Goal: Information Seeking & Learning: Compare options

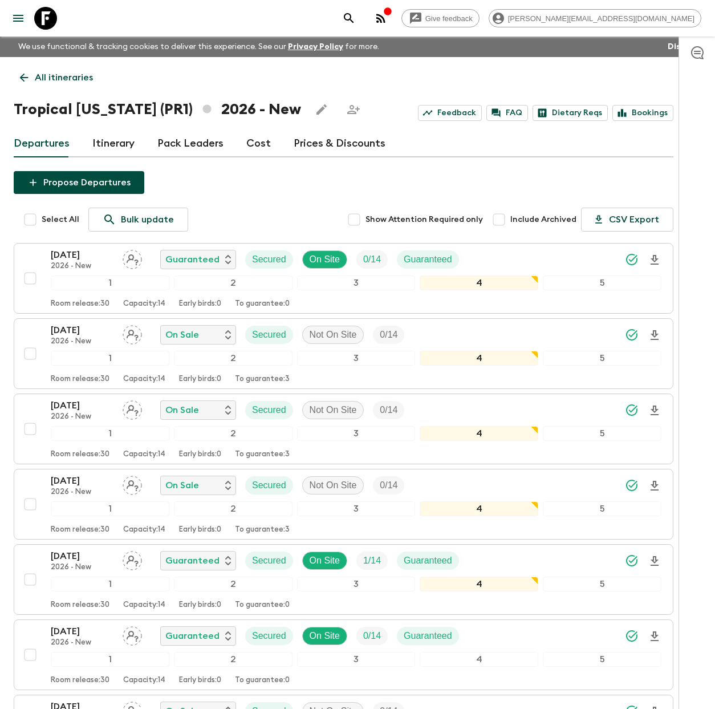
scroll to position [913, 0]
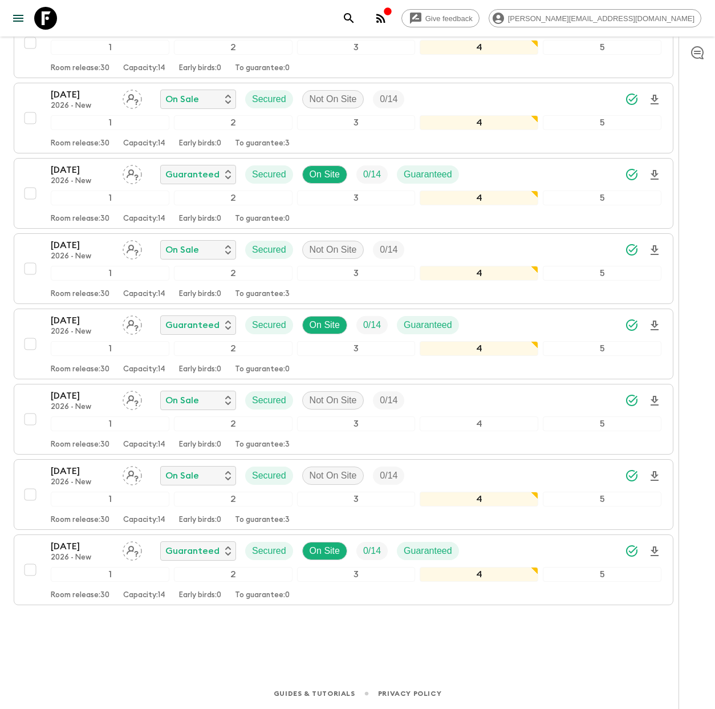
click at [42, 22] on icon at bounding box center [45, 18] width 23 height 23
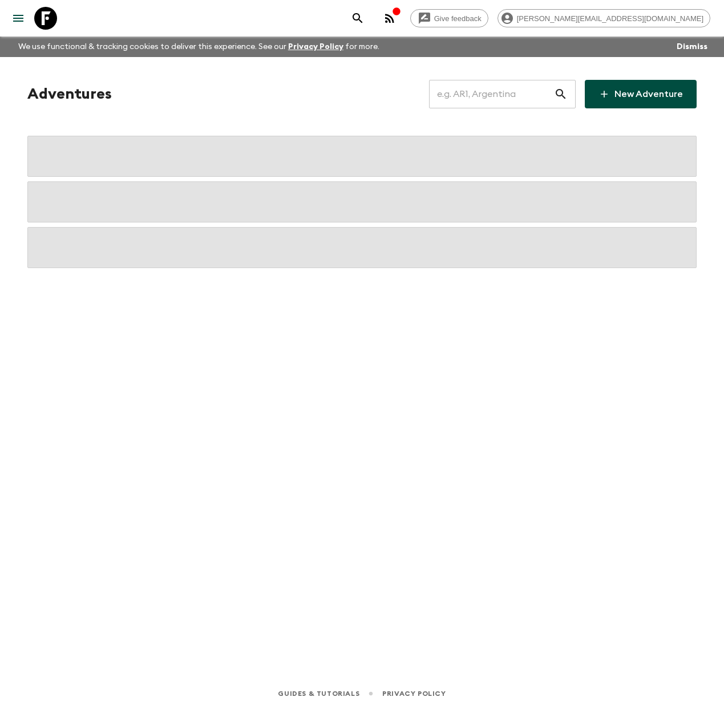
click at [478, 102] on input "text" at bounding box center [491, 94] width 125 height 32
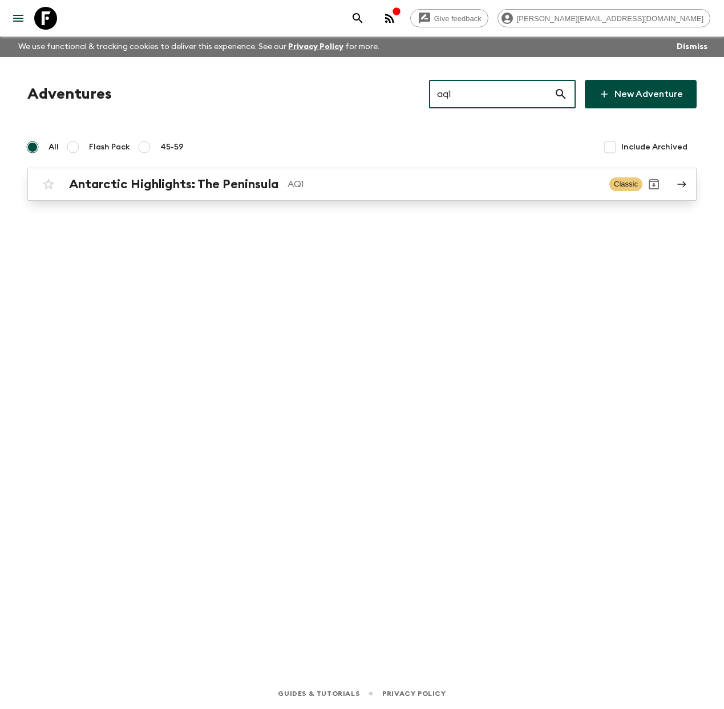
type input "aq1"
click at [253, 188] on h2 "Antarctic Highlights: The Peninsula" at bounding box center [173, 184] width 209 height 15
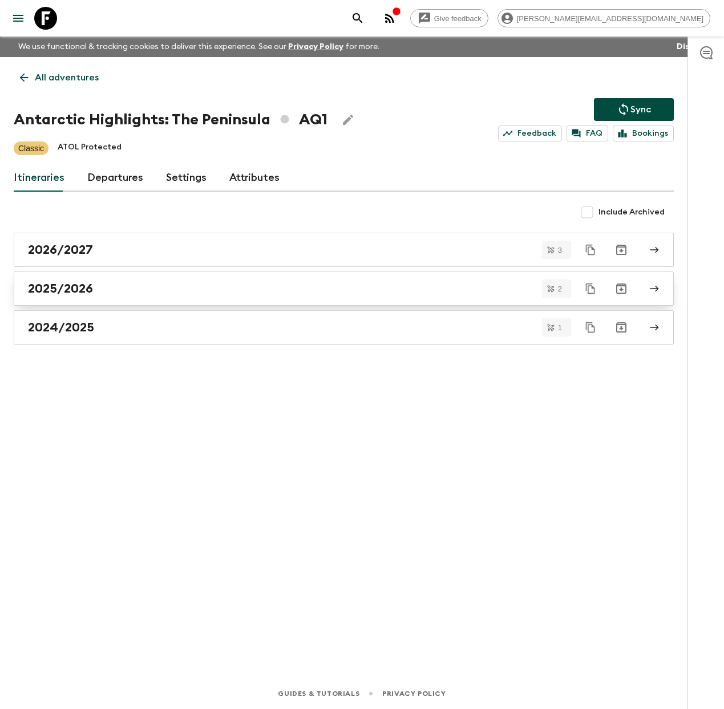
click at [102, 293] on div "2025/2026" at bounding box center [333, 288] width 610 height 15
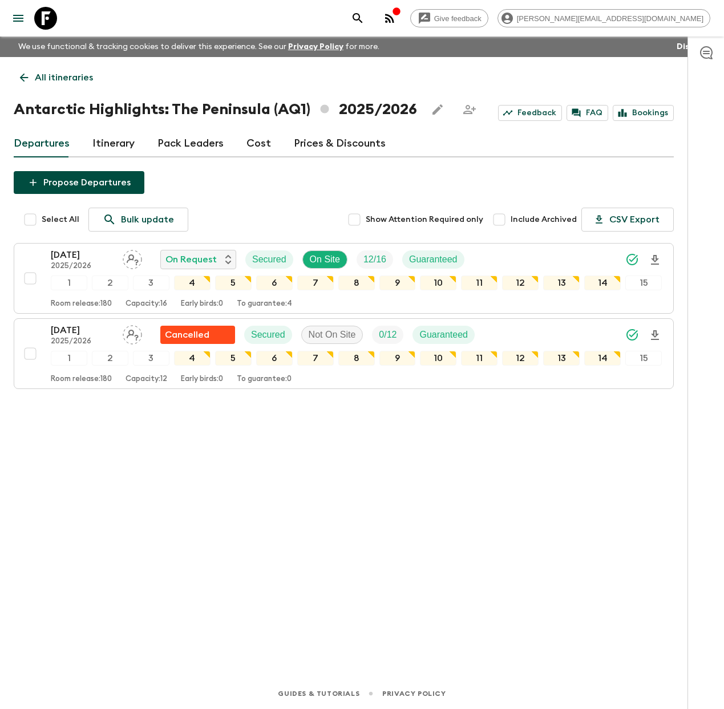
click at [49, 80] on p "All itineraries" at bounding box center [64, 78] width 58 height 14
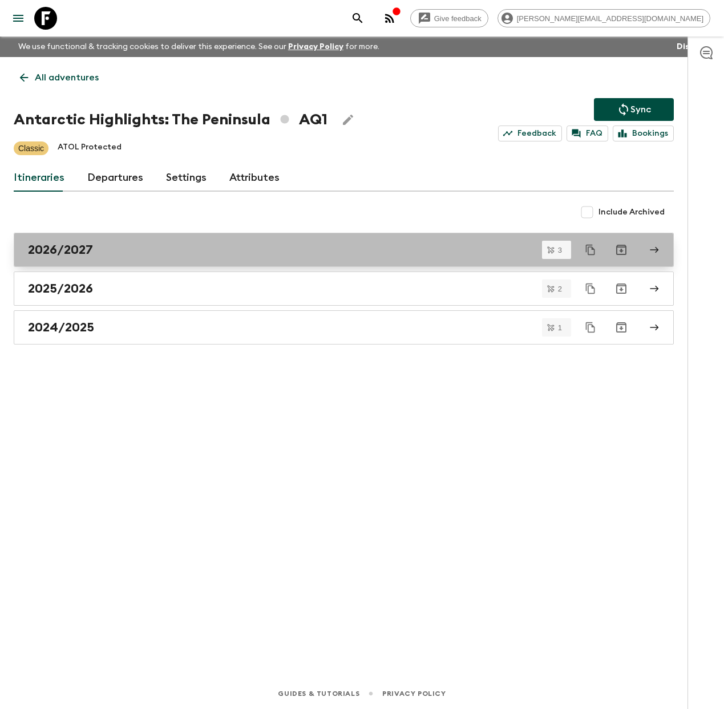
click at [111, 251] on div "2026/2027" at bounding box center [333, 249] width 610 height 15
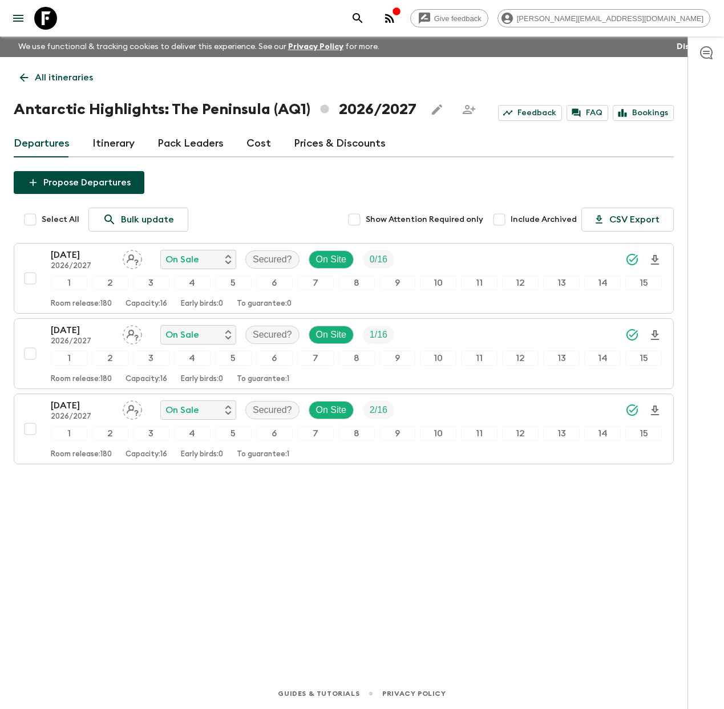
click at [258, 143] on link "Cost" at bounding box center [258, 143] width 25 height 27
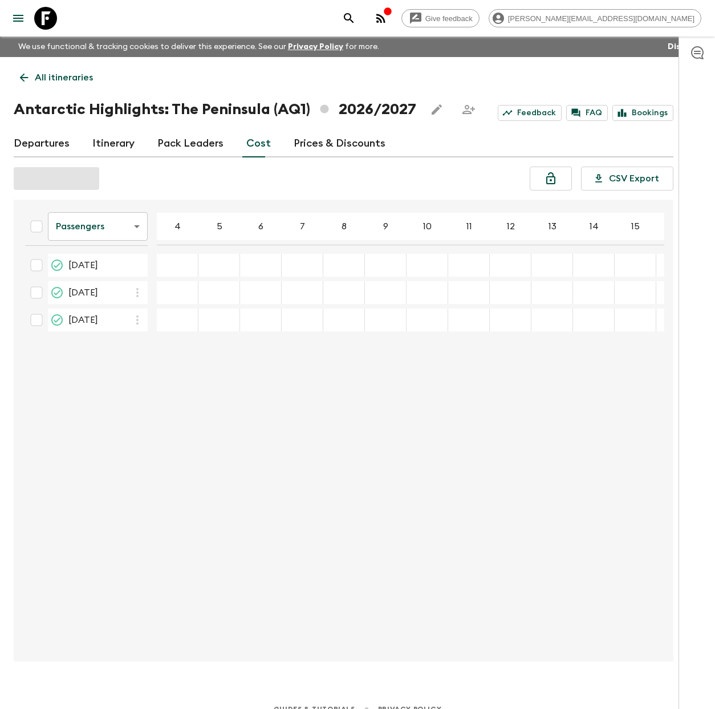
click at [48, 140] on link "Departures" at bounding box center [42, 143] width 56 height 27
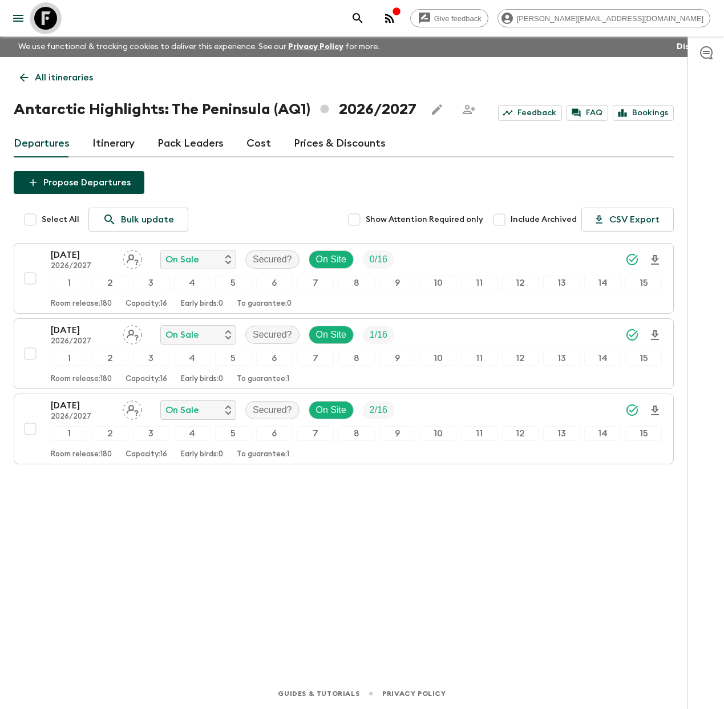
click at [48, 21] on icon at bounding box center [45, 18] width 23 height 23
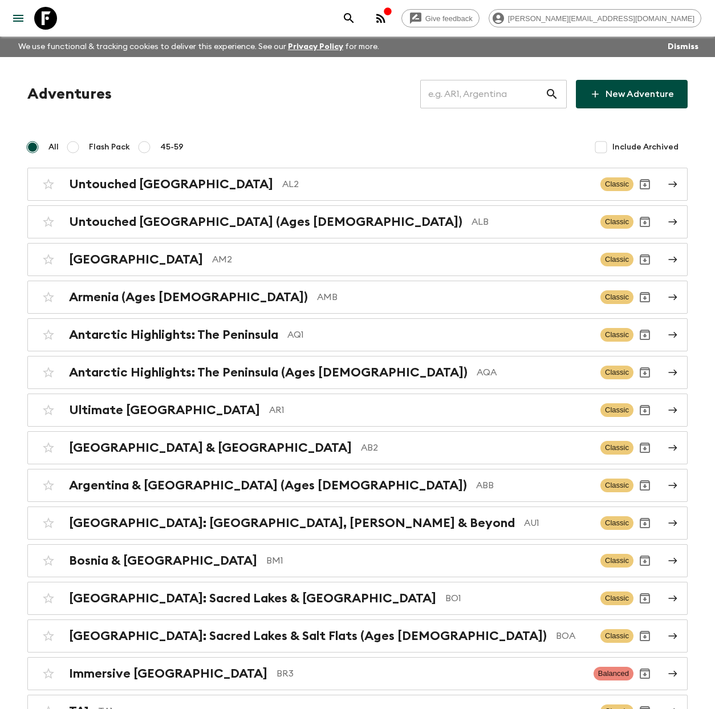
click at [488, 101] on input "text" at bounding box center [482, 94] width 125 height 32
type input "q"
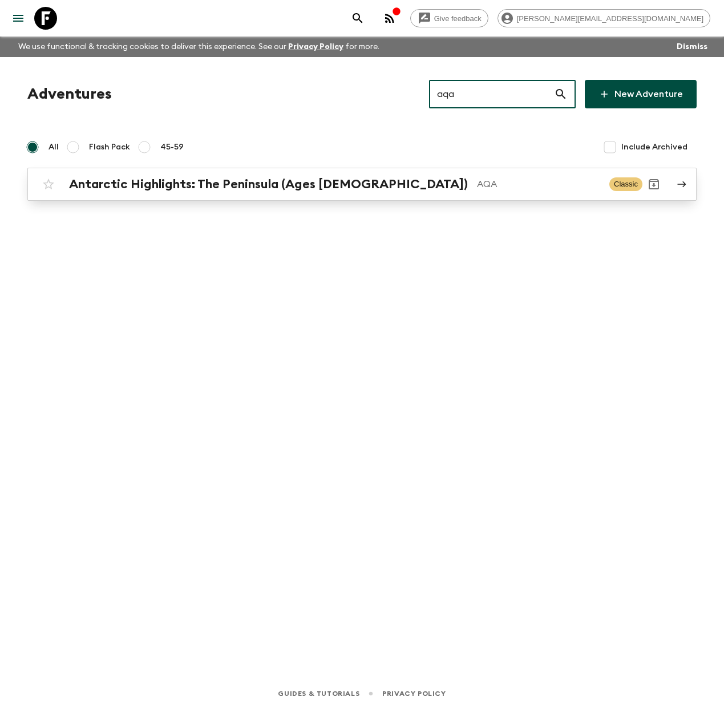
type input "aqa"
click at [288, 192] on h2 "Antarctic Highlights: The Peninsula (Ages [DEMOGRAPHIC_DATA])" at bounding box center [268, 184] width 399 height 15
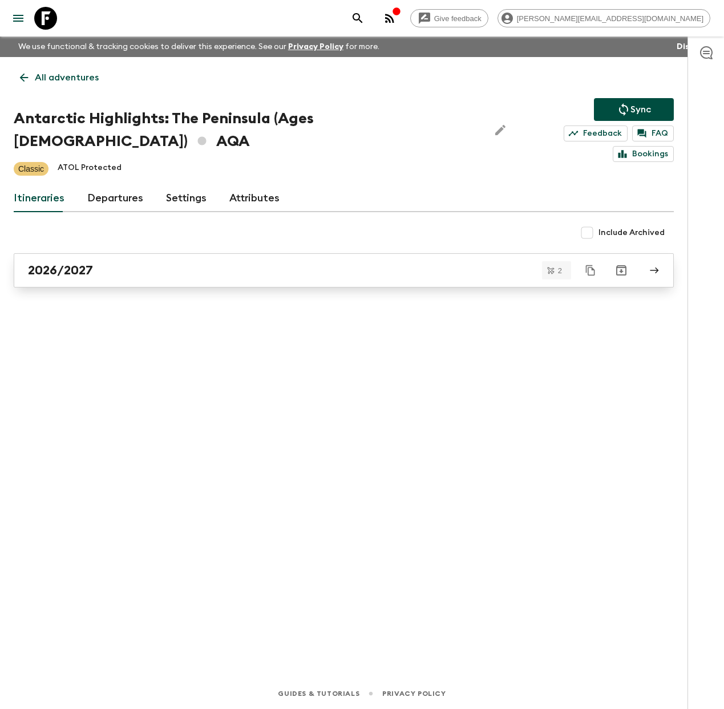
click at [76, 263] on h2 "2026/2027" at bounding box center [60, 270] width 65 height 15
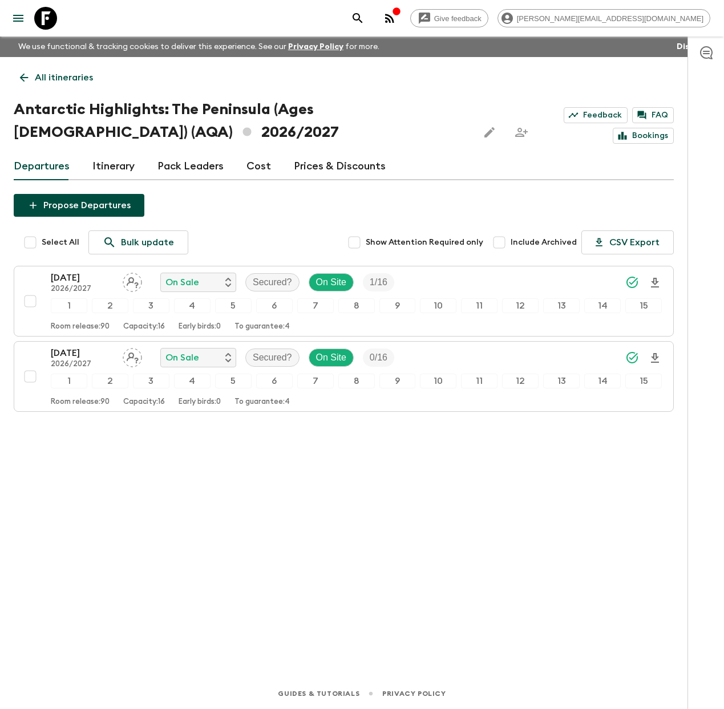
click at [54, 31] on div at bounding box center [38, 18] width 48 height 32
click at [52, 20] on icon at bounding box center [45, 18] width 23 height 23
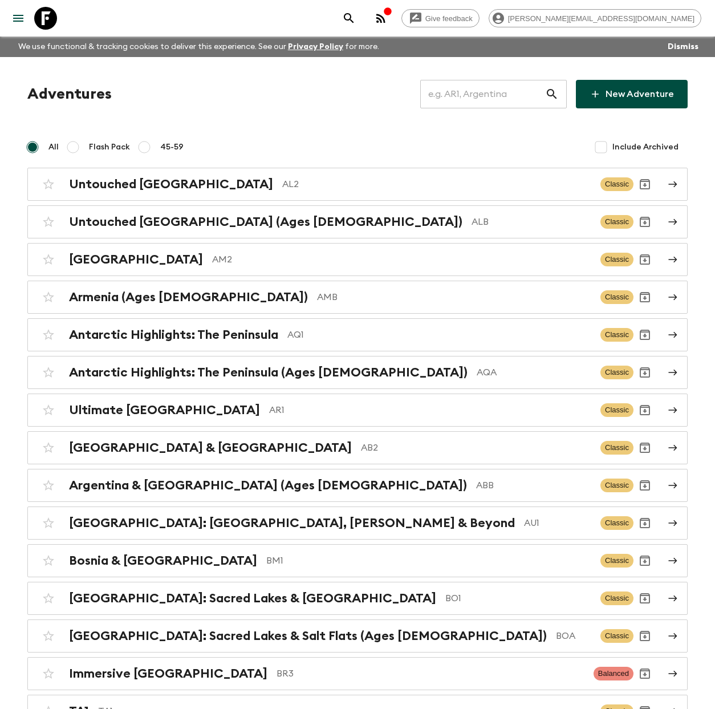
click at [501, 92] on input "text" at bounding box center [482, 94] width 125 height 32
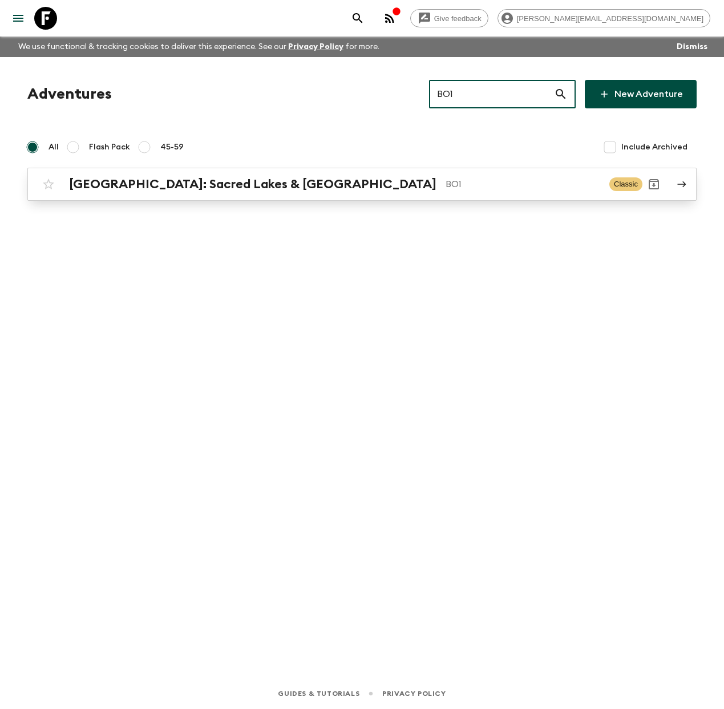
type input "BO1"
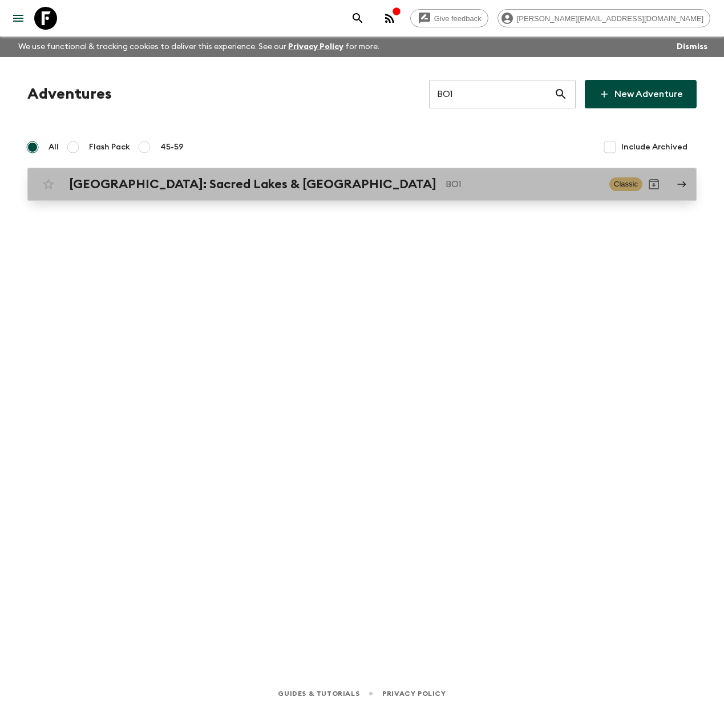
click at [226, 184] on h2 "[GEOGRAPHIC_DATA]: Sacred Lakes & [GEOGRAPHIC_DATA]" at bounding box center [252, 184] width 367 height 15
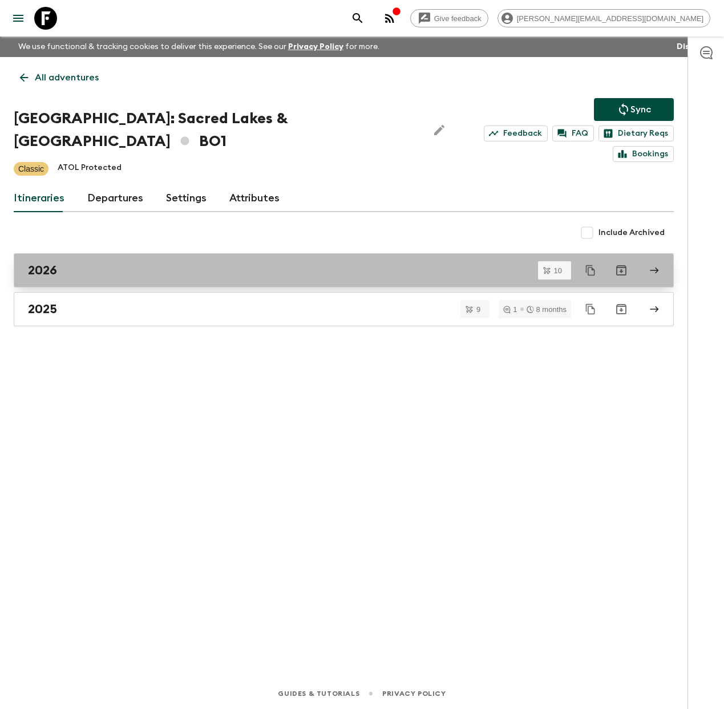
click at [83, 263] on div "2026" at bounding box center [333, 270] width 610 height 15
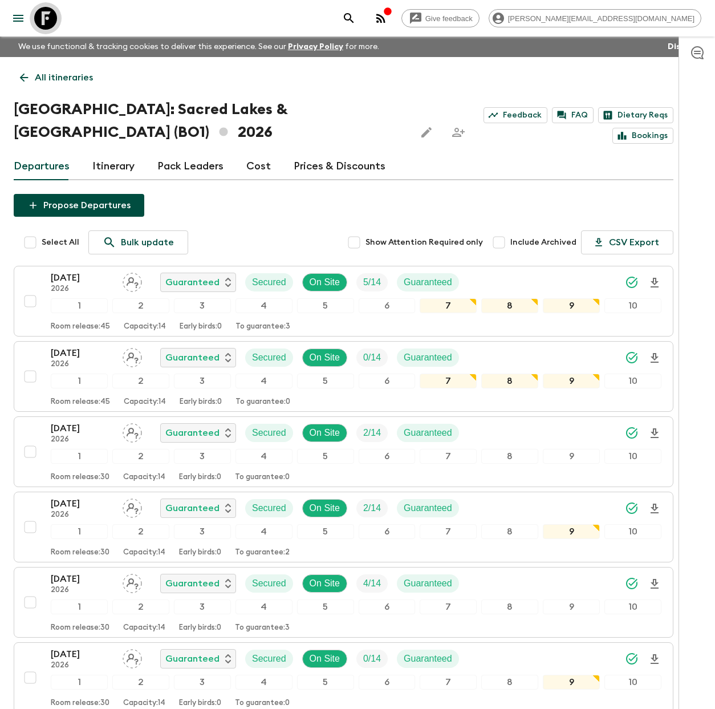
click at [55, 17] on icon at bounding box center [45, 18] width 23 height 23
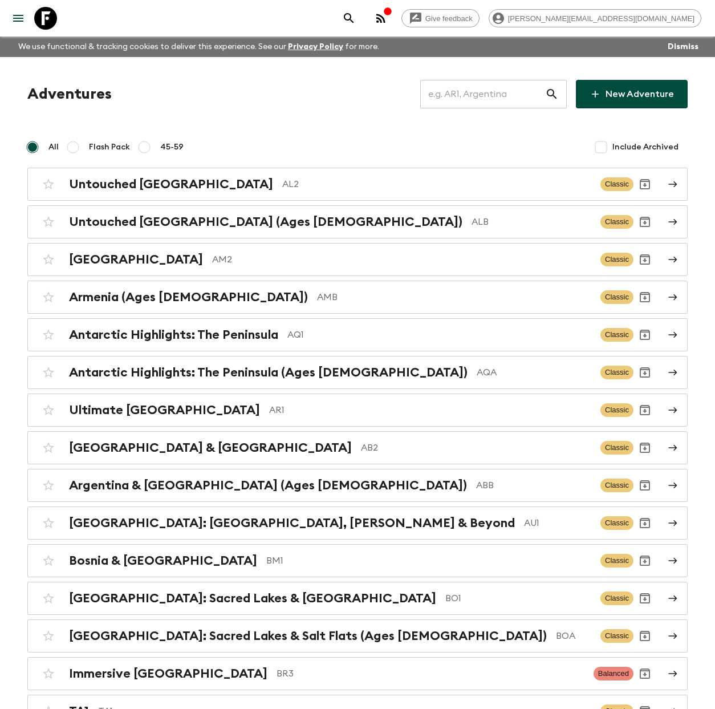
click at [490, 95] on input "text" at bounding box center [482, 94] width 125 height 32
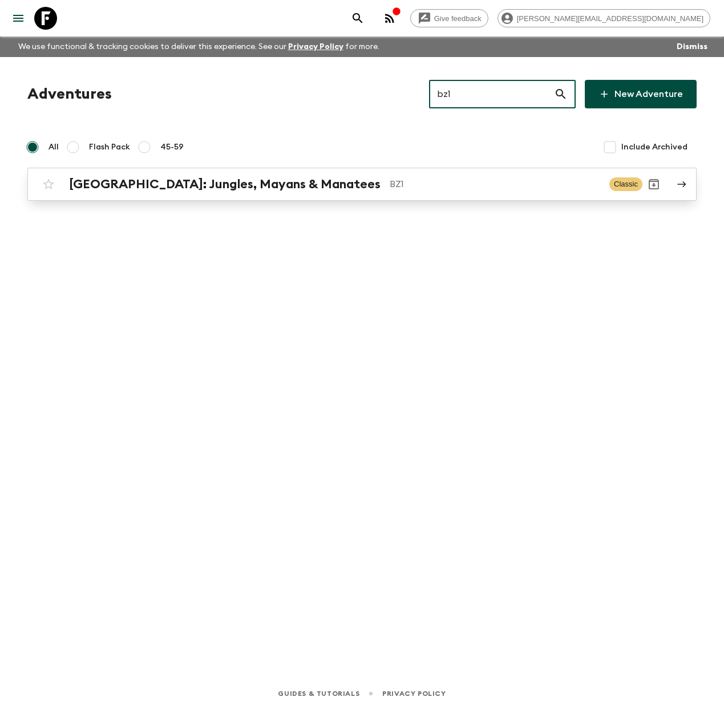
type input "bz1"
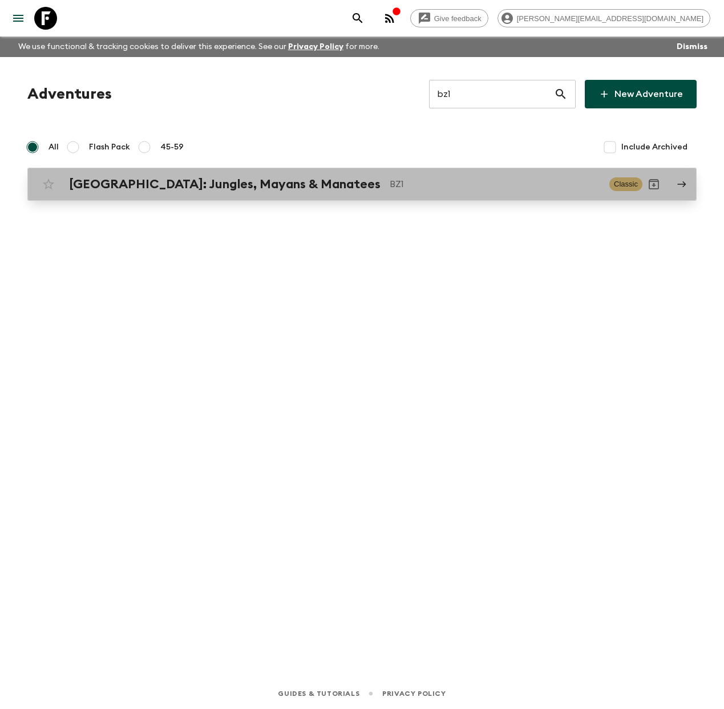
click at [389, 186] on p "BZ1" at bounding box center [494, 184] width 210 height 14
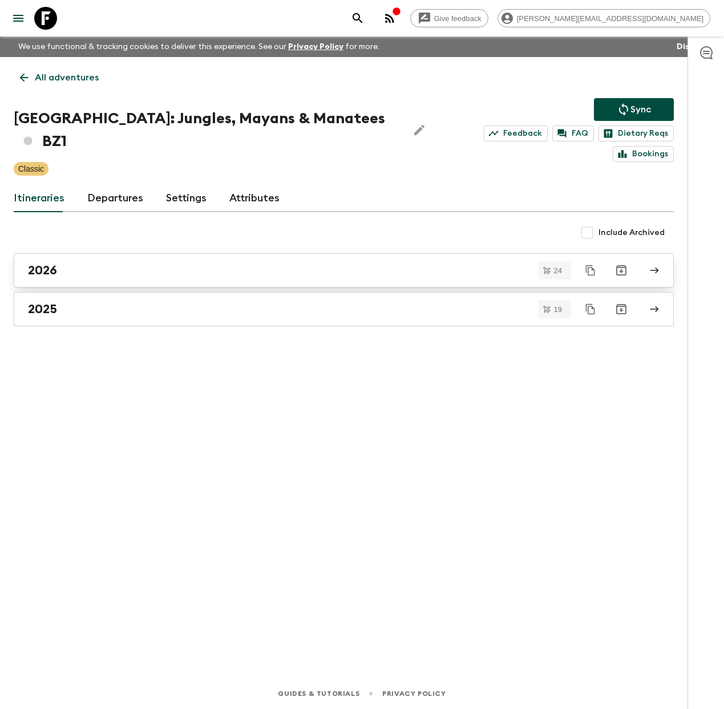
click at [166, 263] on div "2026" at bounding box center [333, 270] width 610 height 15
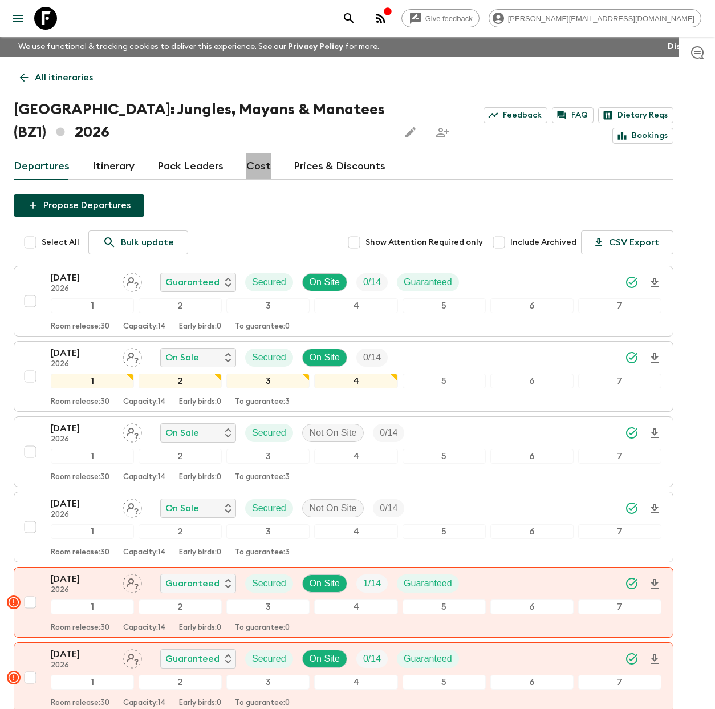
click at [253, 166] on link "Cost" at bounding box center [258, 166] width 25 height 27
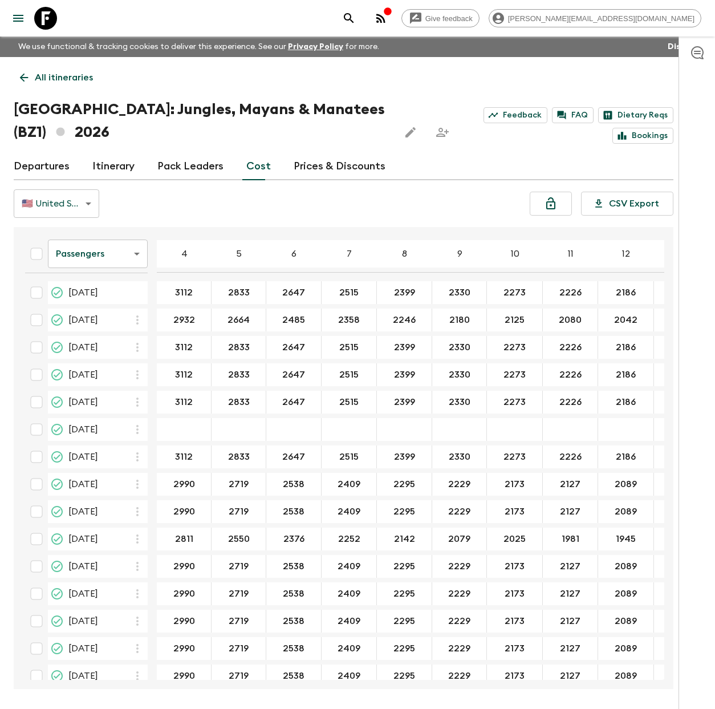
scroll to position [19, 0]
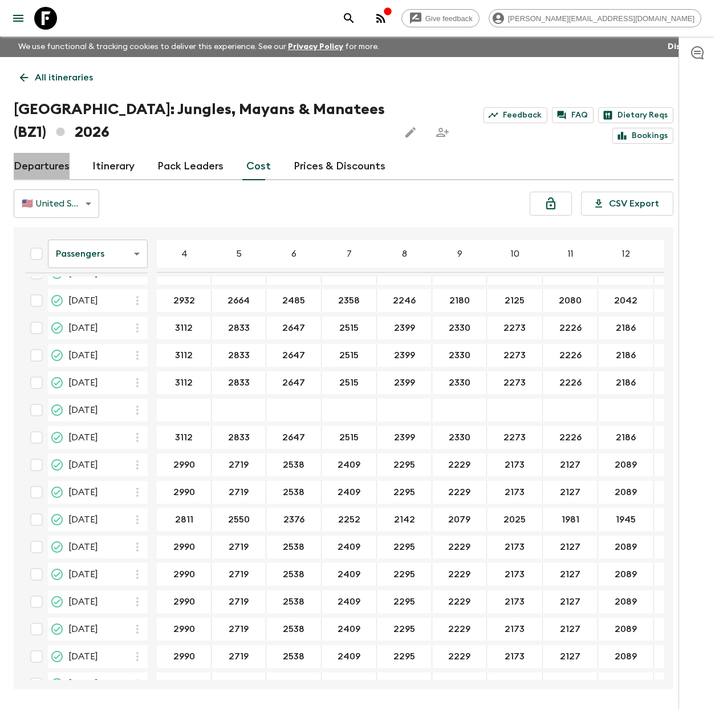
click at [46, 162] on link "Departures" at bounding box center [42, 166] width 56 height 27
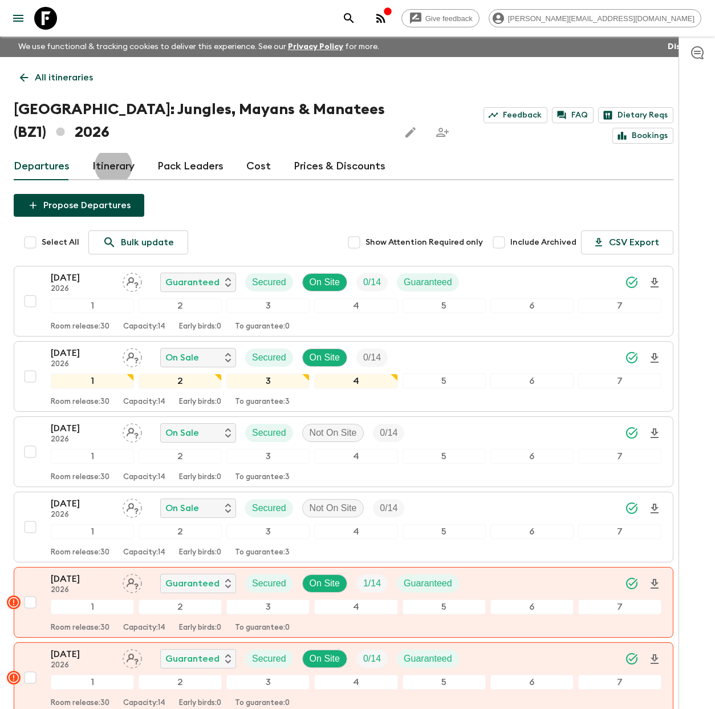
click at [385, 19] on icon "button" at bounding box center [380, 18] width 9 height 9
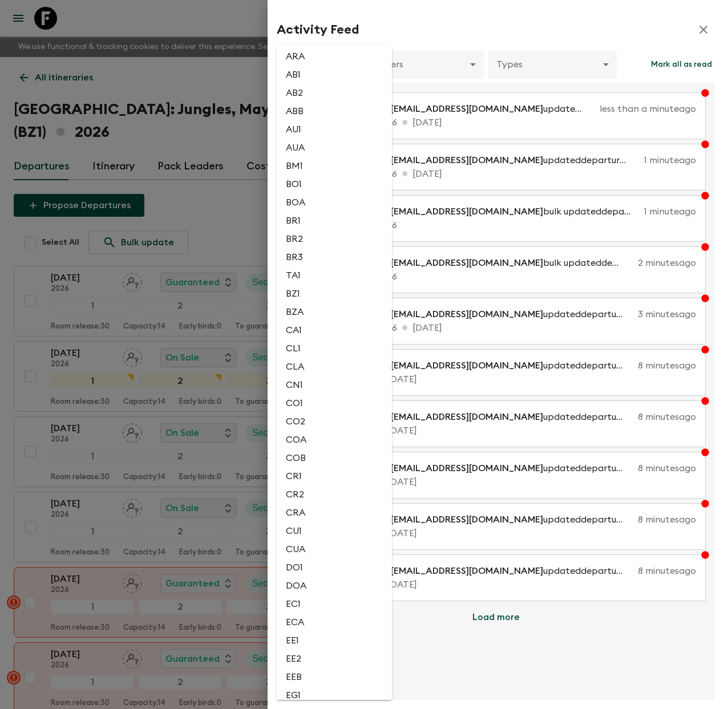
scroll to position [214, 0]
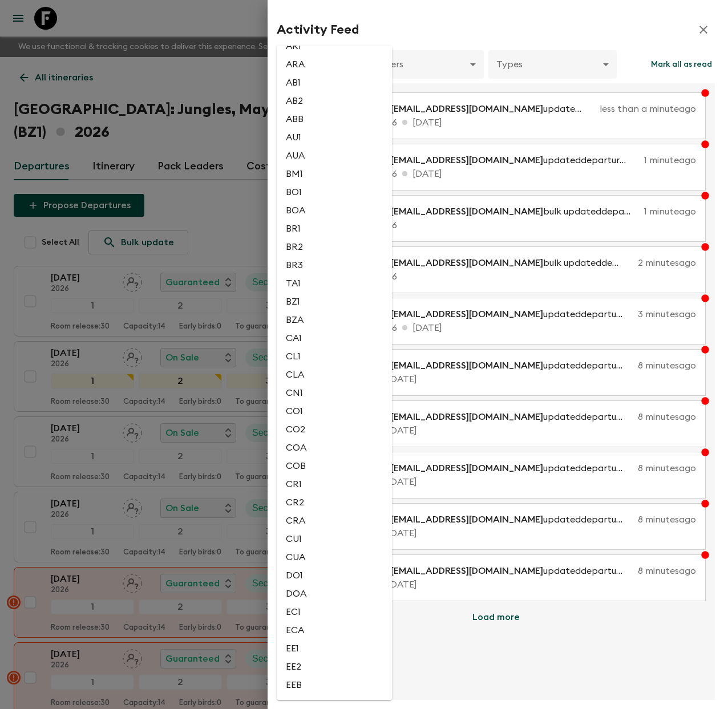
click at [368, 199] on div at bounding box center [362, 354] width 724 height 709
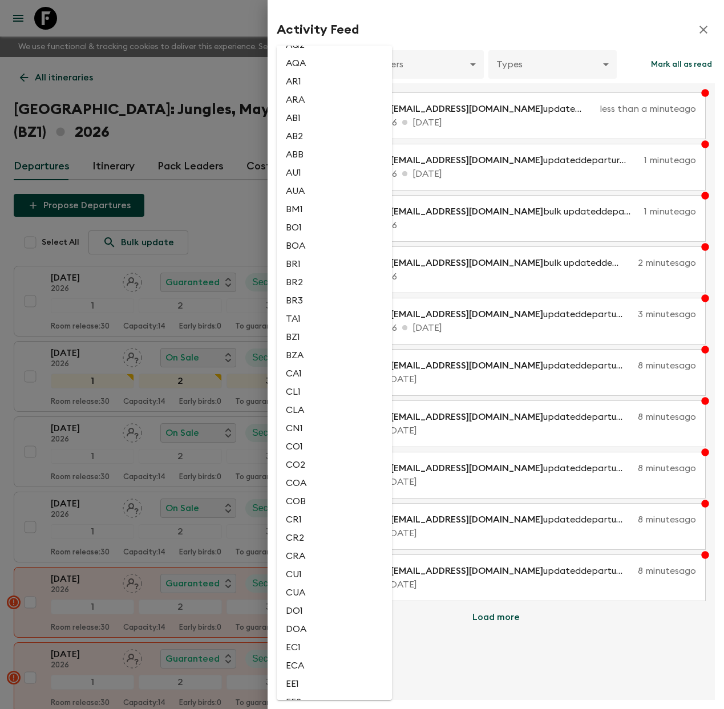
scroll to position [181, 0]
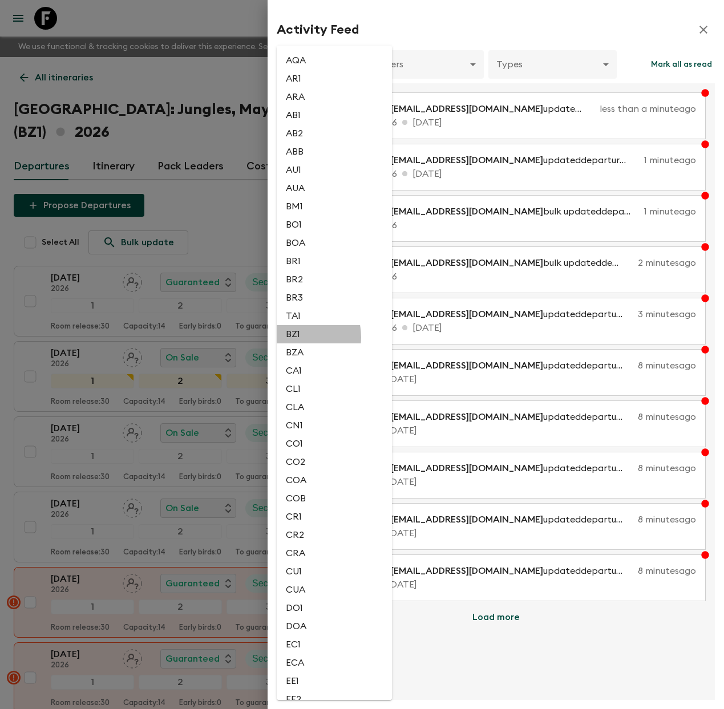
click at [293, 336] on li "BZ1" at bounding box center [334, 334] width 115 height 18
type input "01c2b61a-6451-4135-8d24-d56d24b1fa22"
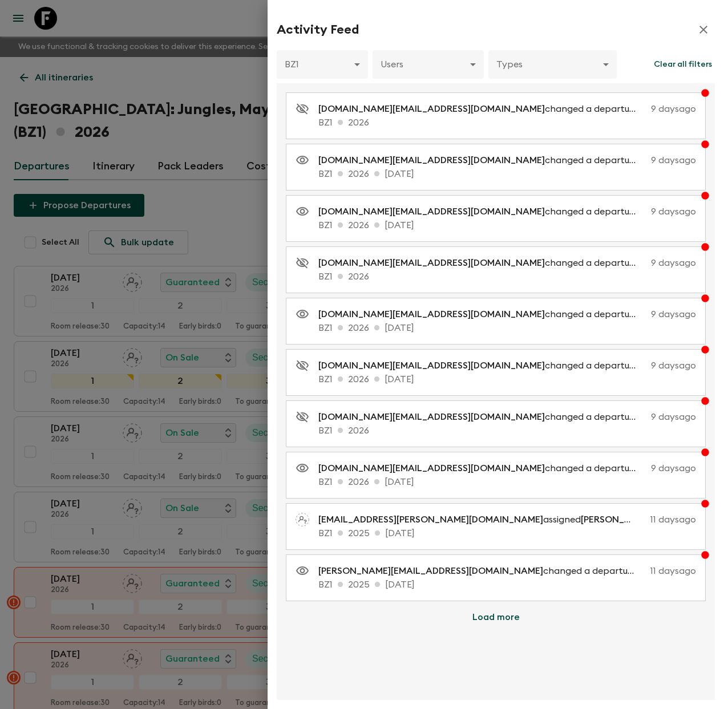
click at [496, 613] on button "Load more" at bounding box center [495, 617] width 75 height 23
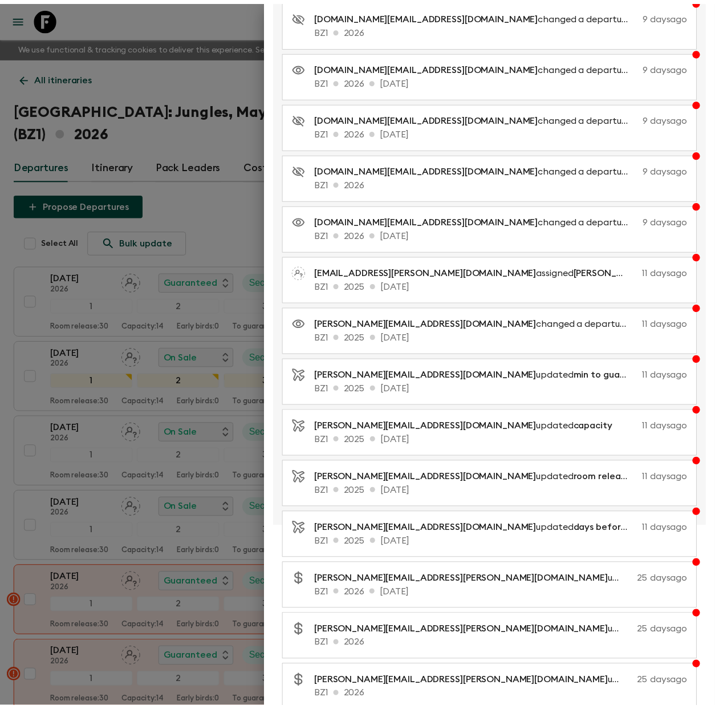
scroll to position [248, 0]
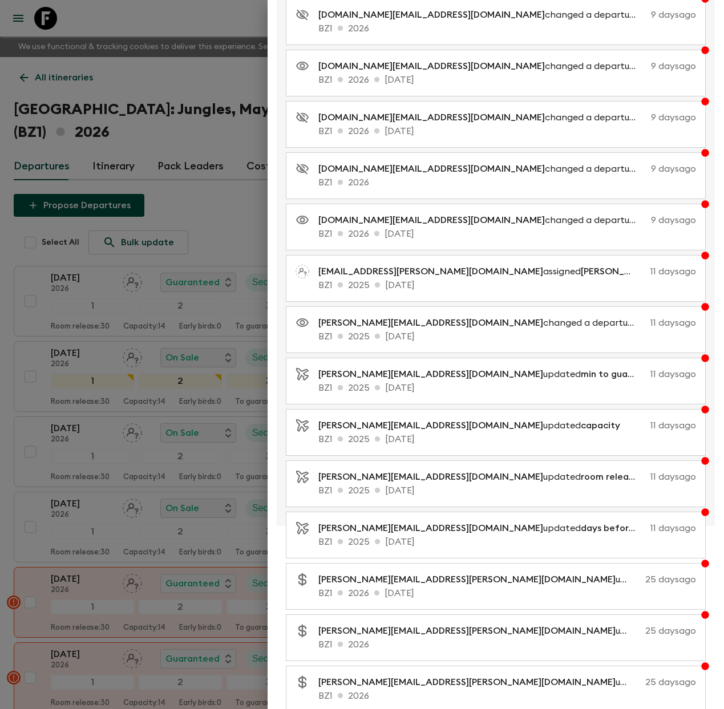
click at [52, 21] on div at bounding box center [362, 354] width 724 height 709
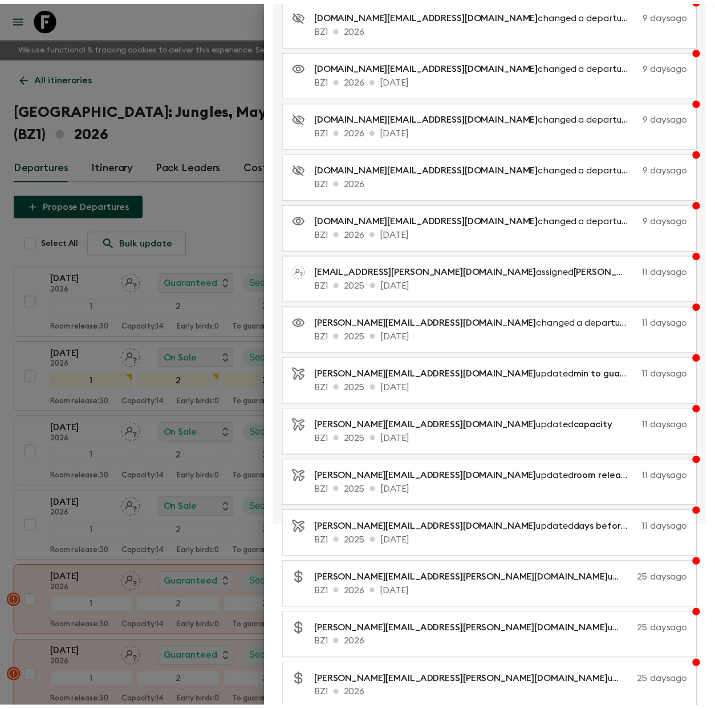
scroll to position [0, 0]
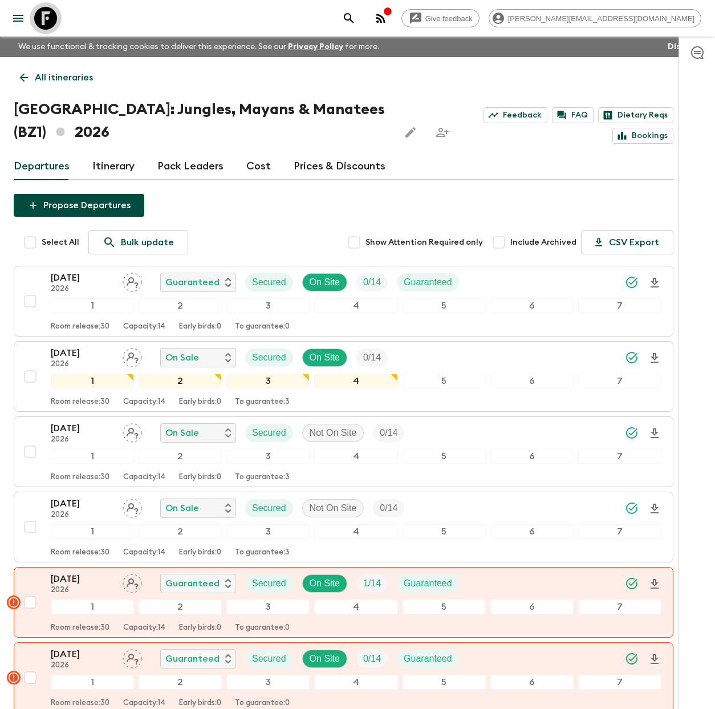
click at [44, 23] on icon at bounding box center [45, 18] width 23 height 23
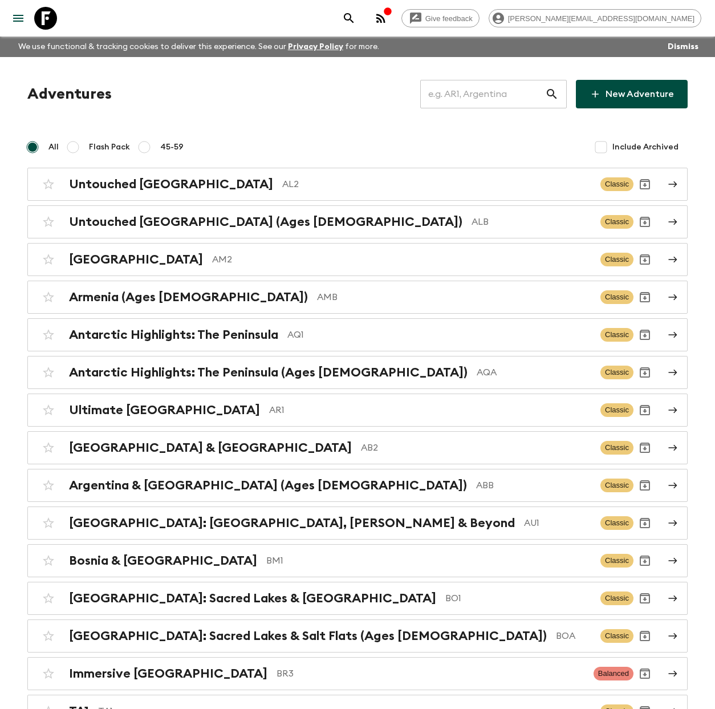
click at [470, 91] on input "text" at bounding box center [482, 94] width 125 height 32
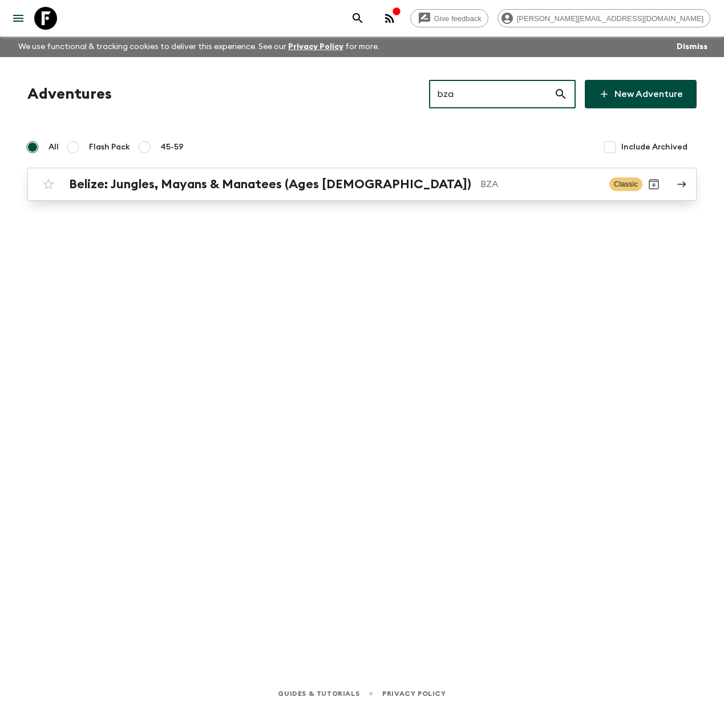
type input "bza"
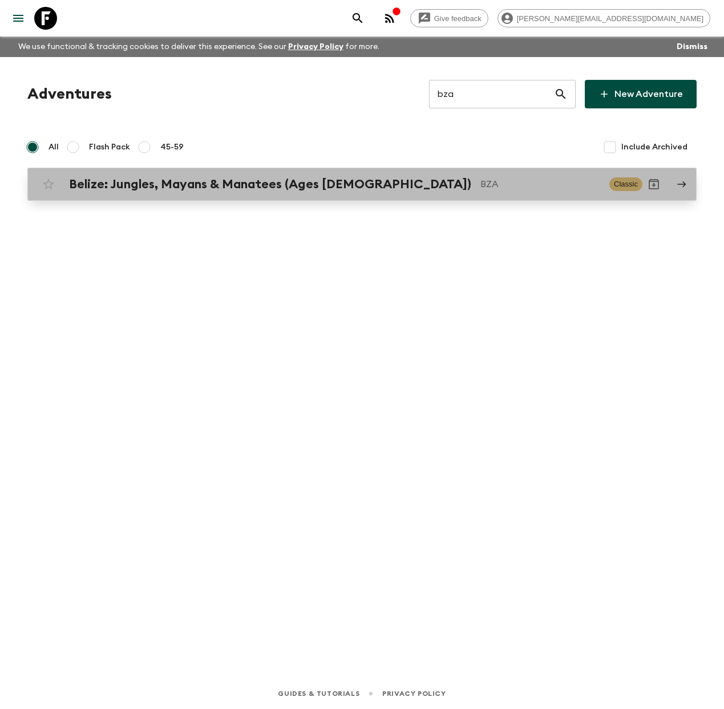
click at [328, 169] on link "[GEOGRAPHIC_DATA]: Jungles, Mayans & Manatees (Ages [DEMOGRAPHIC_DATA]) BZA Cla…" at bounding box center [361, 184] width 669 height 33
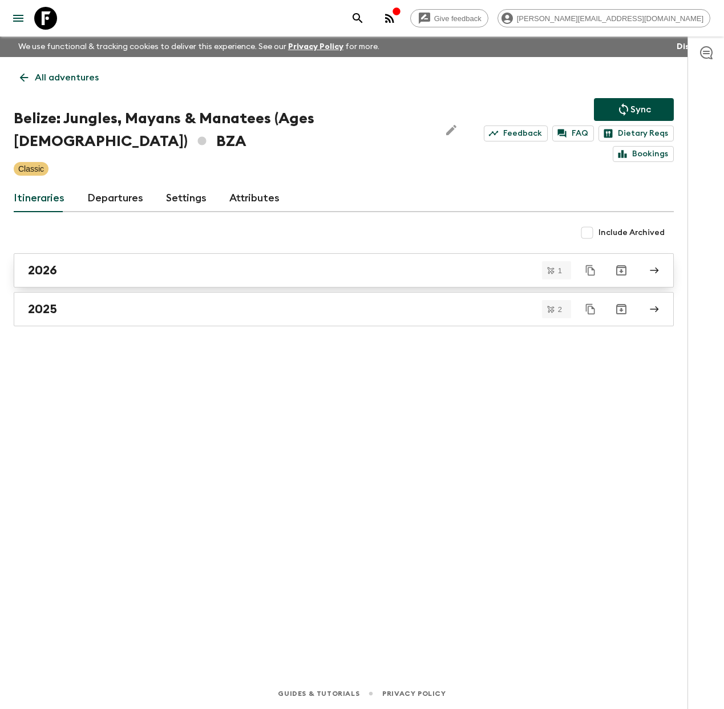
click at [132, 275] on div "2026" at bounding box center [333, 270] width 610 height 15
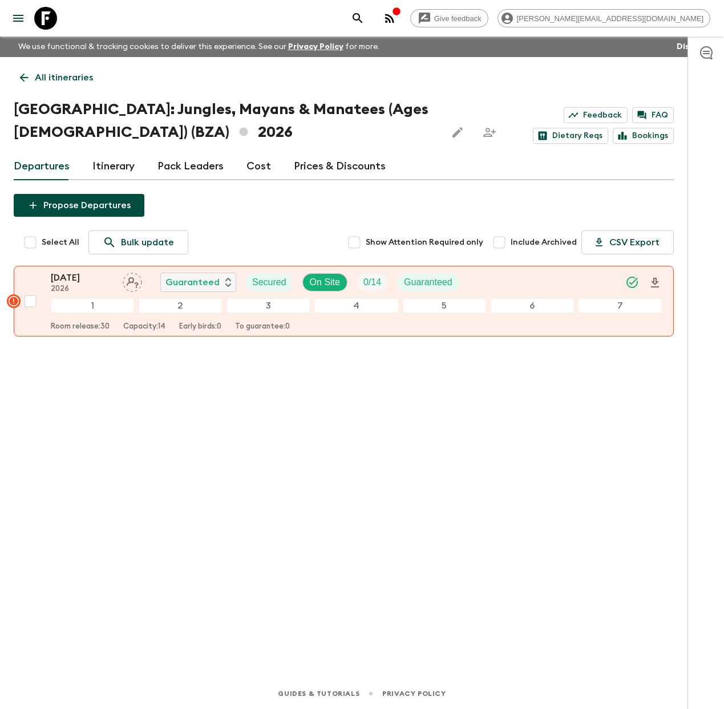
click at [50, 21] on icon at bounding box center [45, 18] width 23 height 23
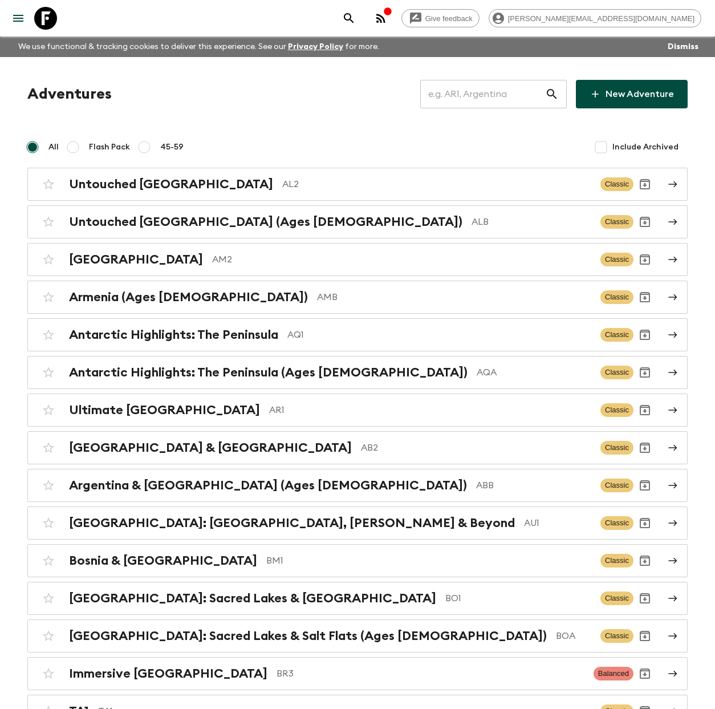
click at [500, 91] on input "text" at bounding box center [482, 94] width 125 height 32
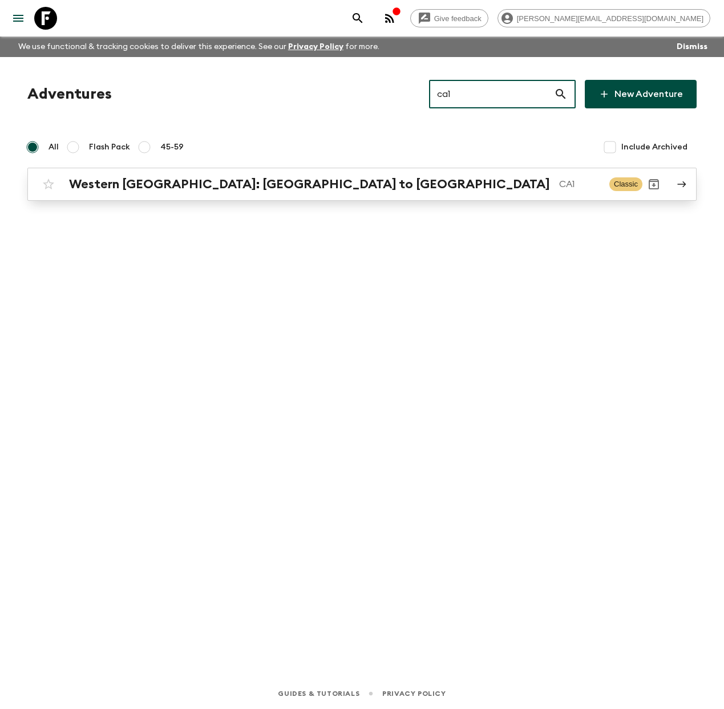
type input "ca1"
click at [310, 182] on div "[GEOGRAPHIC_DATA]: [GEOGRAPHIC_DATA] to [GEOGRAPHIC_DATA]" at bounding box center [334, 184] width 531 height 15
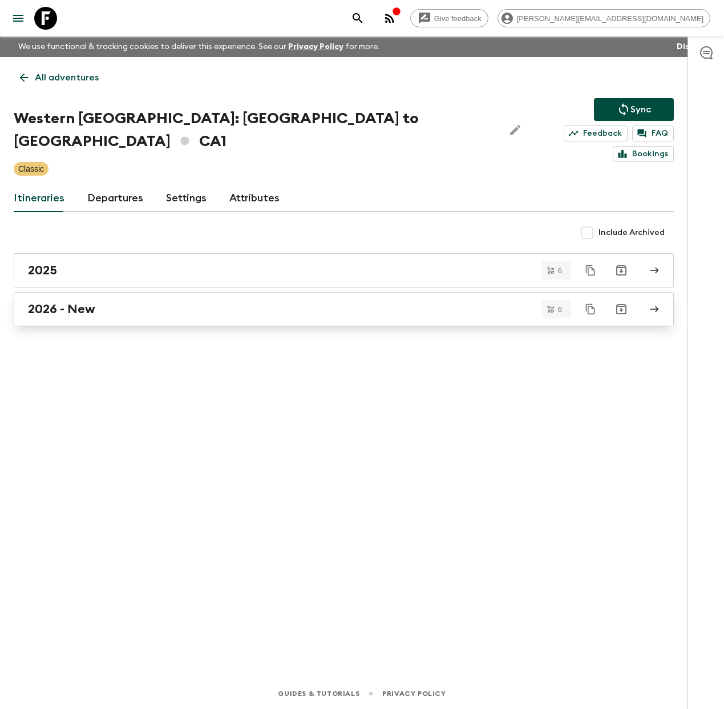
click at [72, 302] on h2 "2026 - New" at bounding box center [61, 309] width 67 height 15
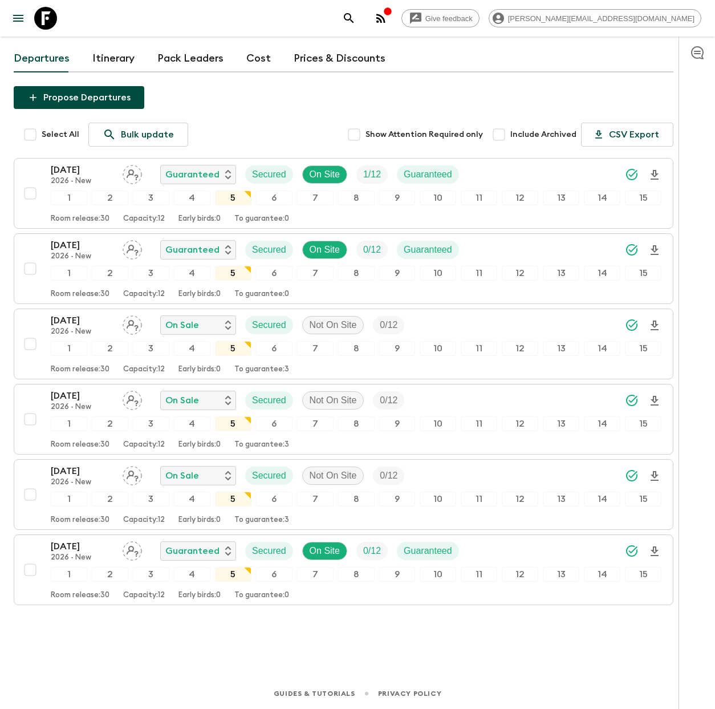
scroll to position [88, 0]
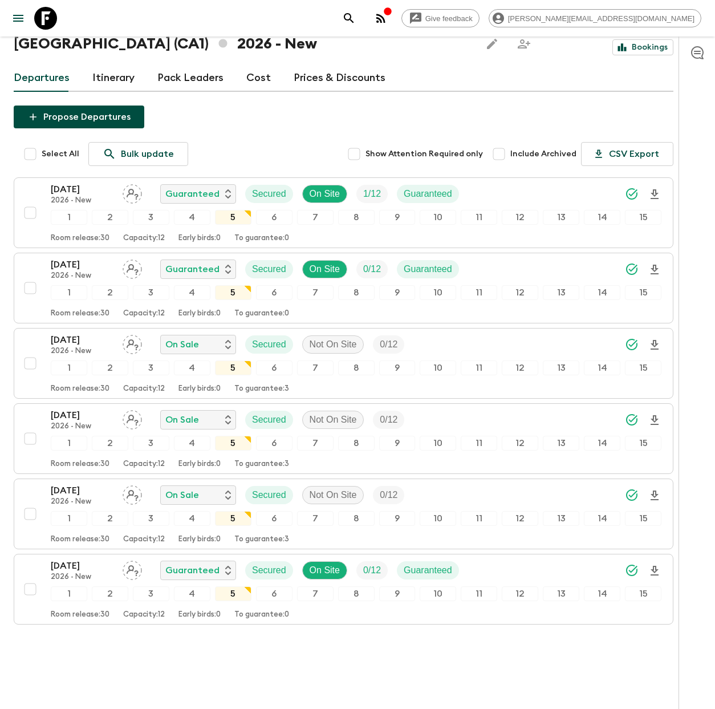
click at [42, 17] on icon at bounding box center [45, 18] width 23 height 23
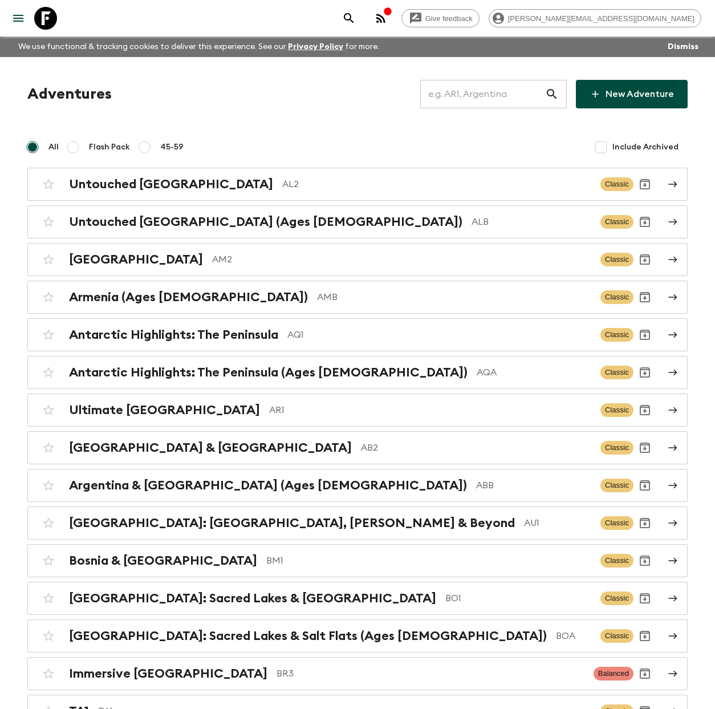
click at [514, 93] on input "text" at bounding box center [482, 94] width 125 height 32
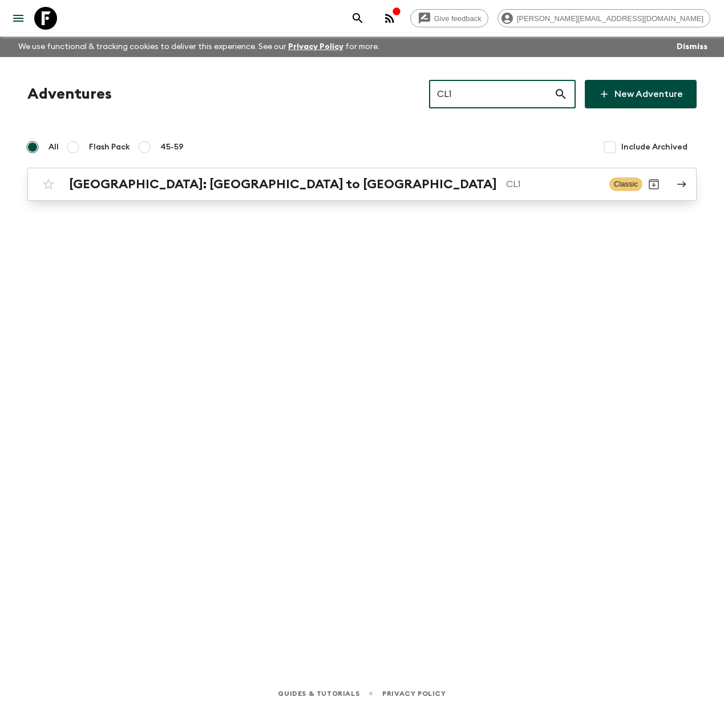
type input "CL1"
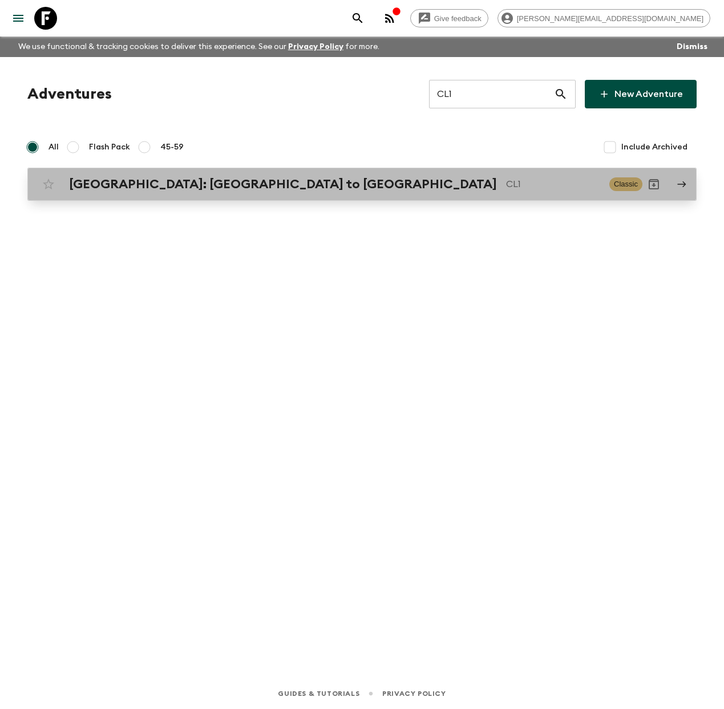
click at [506, 178] on p "CL1" at bounding box center [553, 184] width 94 height 14
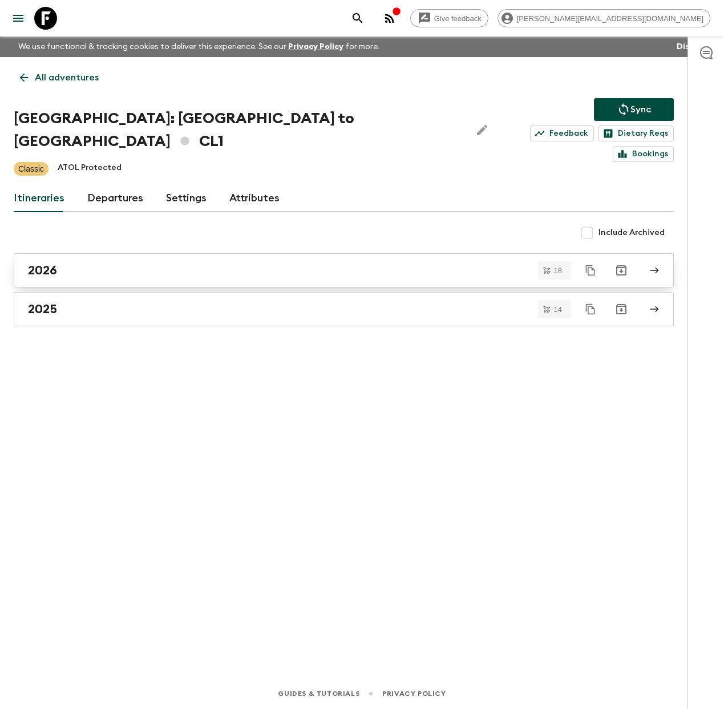
click at [235, 263] on div "2026" at bounding box center [333, 270] width 610 height 15
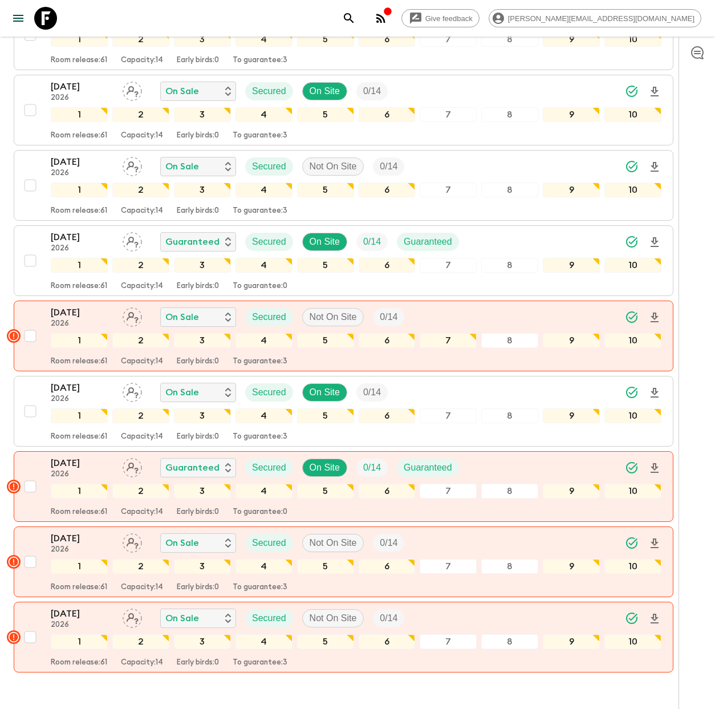
scroll to position [988, 0]
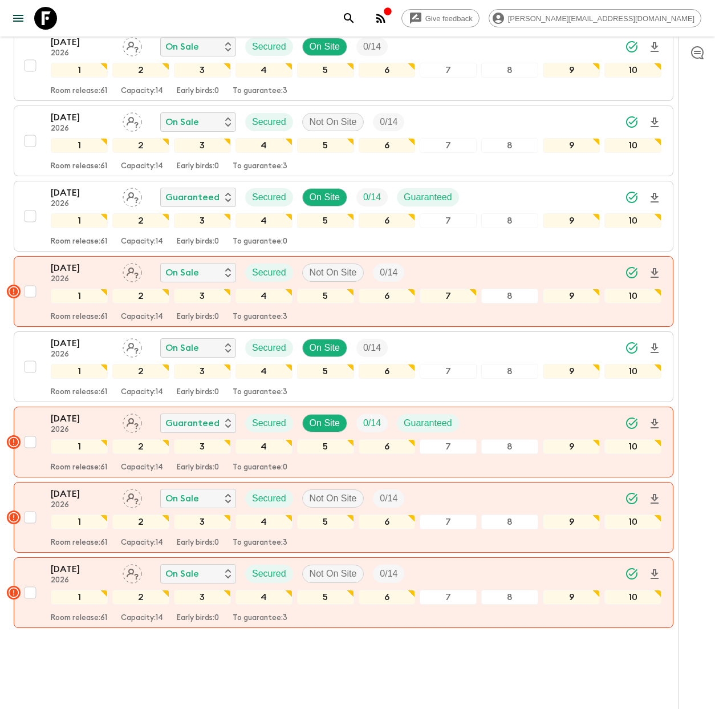
click at [54, 23] on icon at bounding box center [45, 18] width 23 height 23
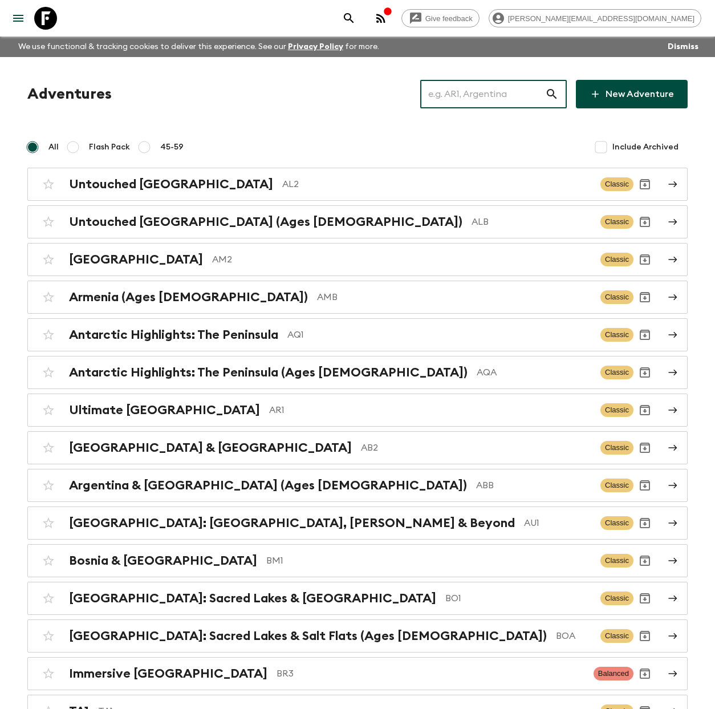
click at [508, 95] on input "text" at bounding box center [482, 94] width 125 height 32
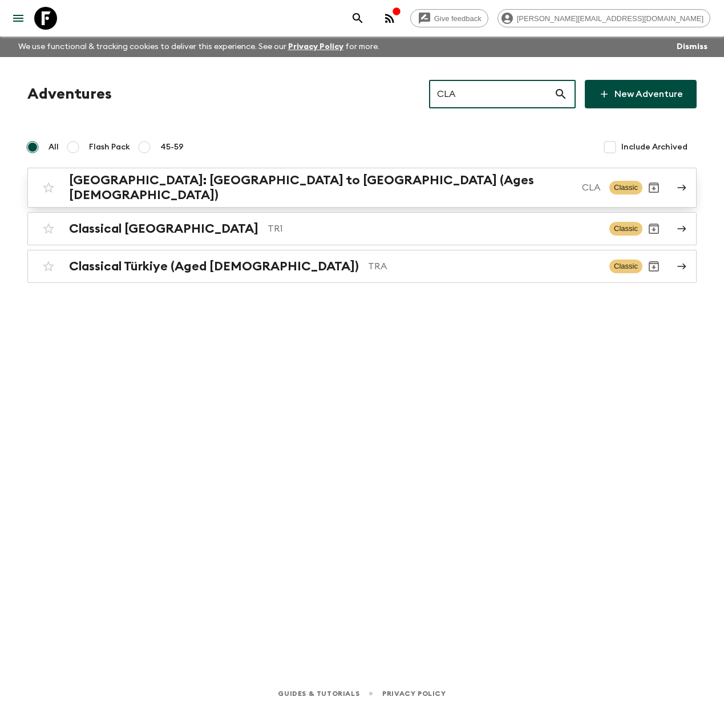
type input "CLA"
click at [176, 186] on h2 "[GEOGRAPHIC_DATA]: [GEOGRAPHIC_DATA] to [GEOGRAPHIC_DATA] (Ages [DEMOGRAPHIC_DA…" at bounding box center [320, 188] width 503 height 30
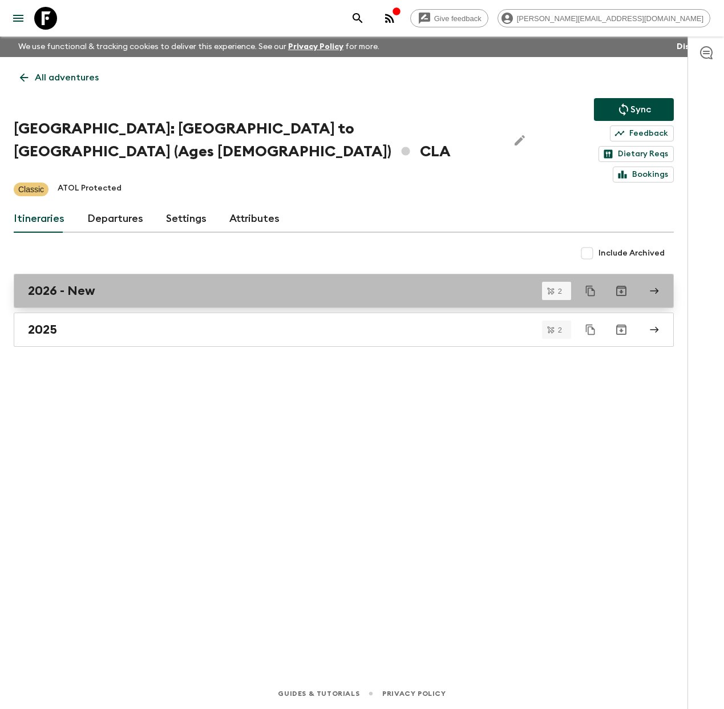
click at [137, 283] on div "2026 - New" at bounding box center [333, 290] width 610 height 15
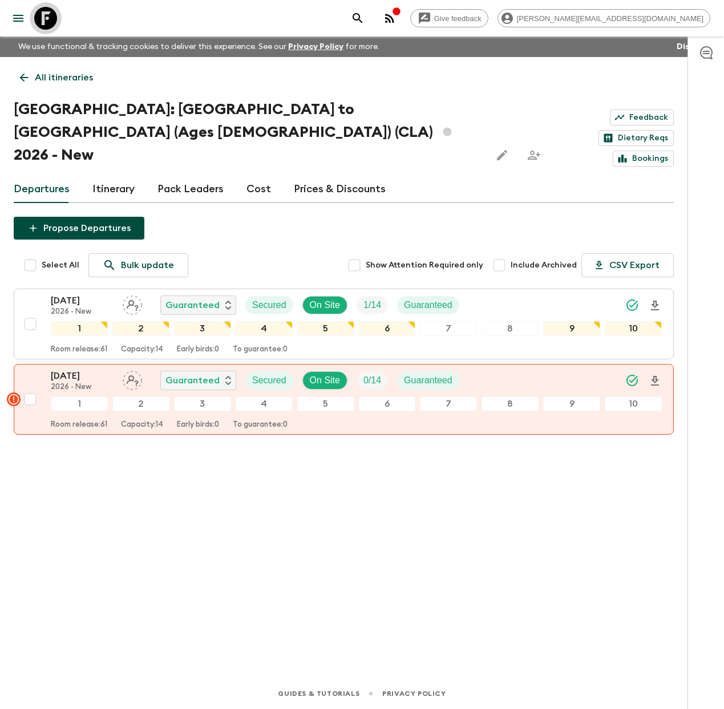
click at [49, 21] on icon at bounding box center [45, 18] width 23 height 23
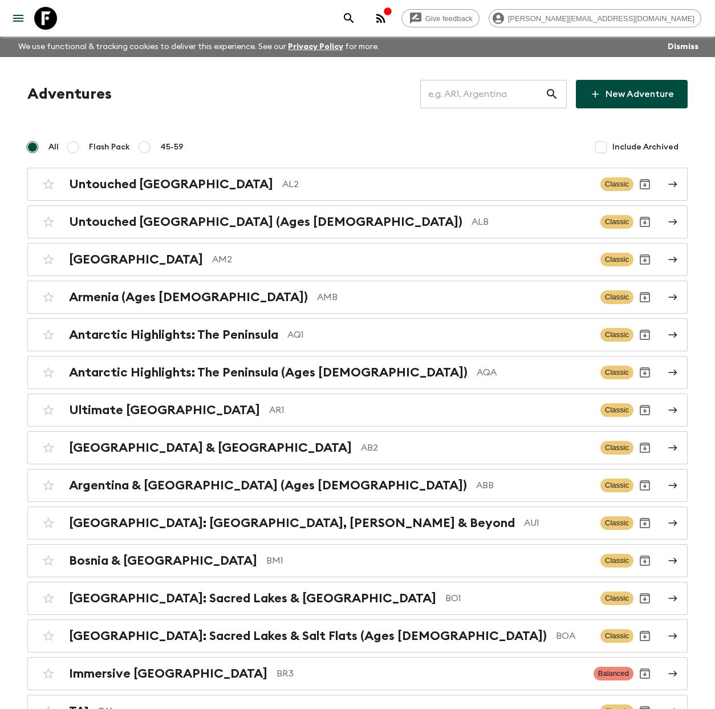
click at [481, 92] on input "text" at bounding box center [482, 94] width 125 height 32
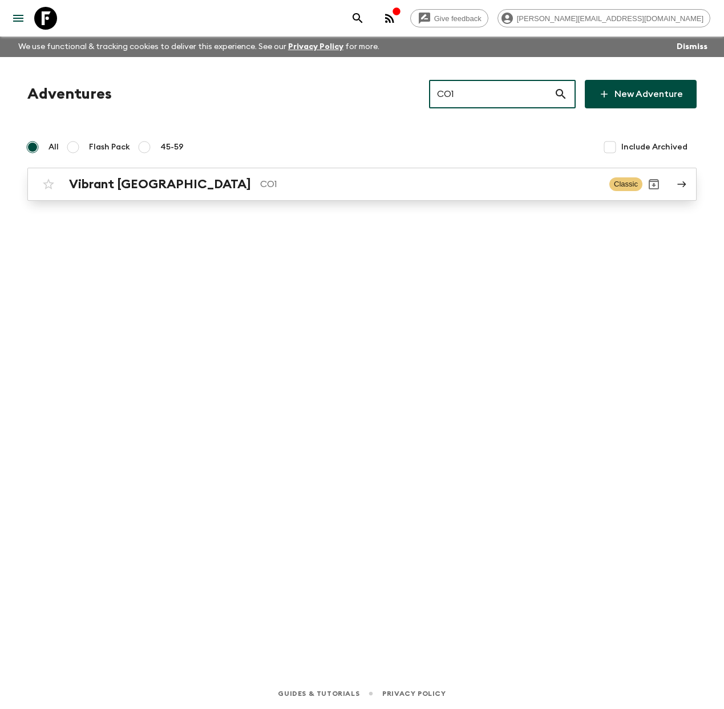
type input "CO1"
click at [372, 191] on div "Vibrant Colombia CO1" at bounding box center [334, 184] width 531 height 15
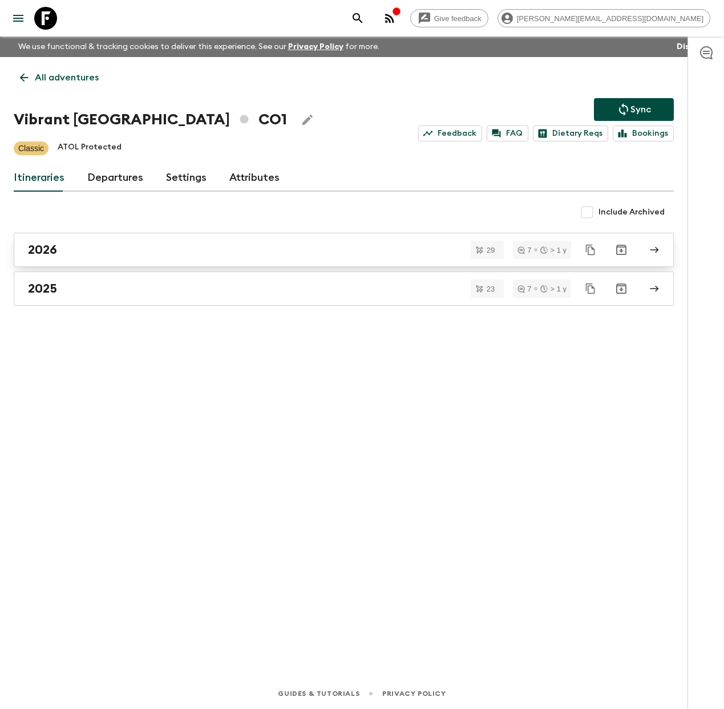
click at [216, 255] on div "2026" at bounding box center [333, 249] width 610 height 15
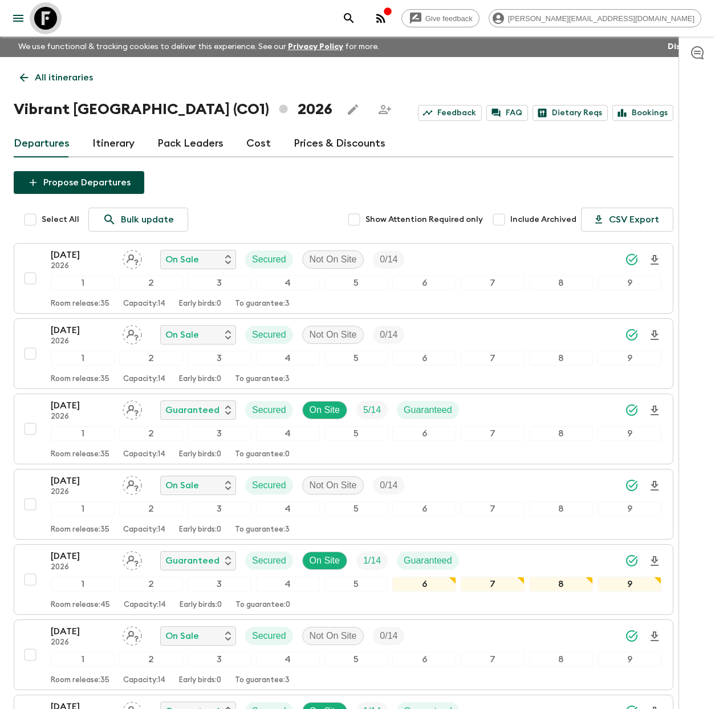
click at [57, 19] on link at bounding box center [46, 18] width 32 height 32
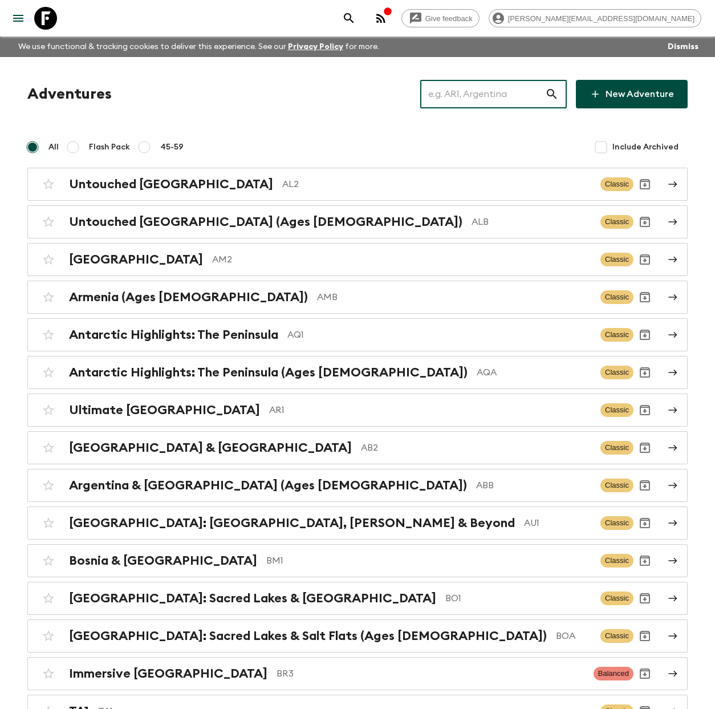
click at [496, 98] on input "text" at bounding box center [482, 94] width 125 height 32
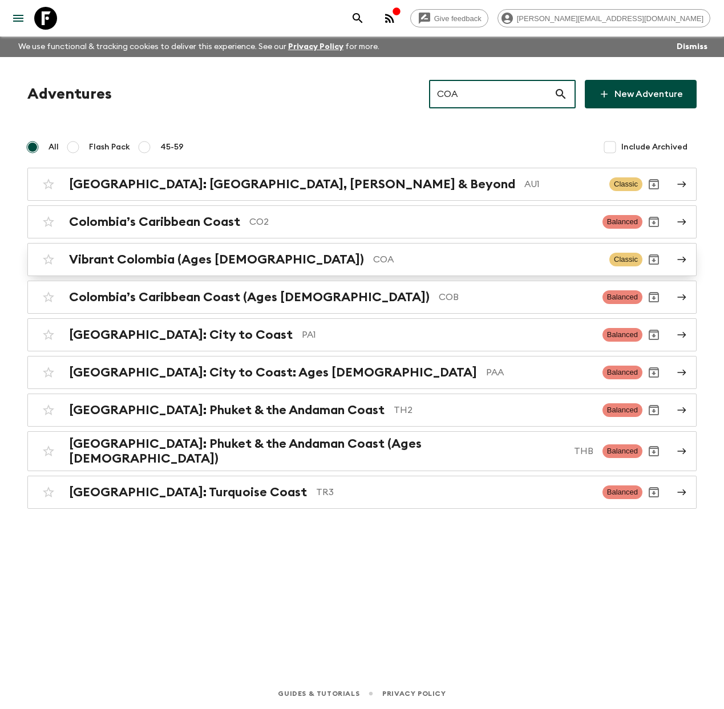
type input "COA"
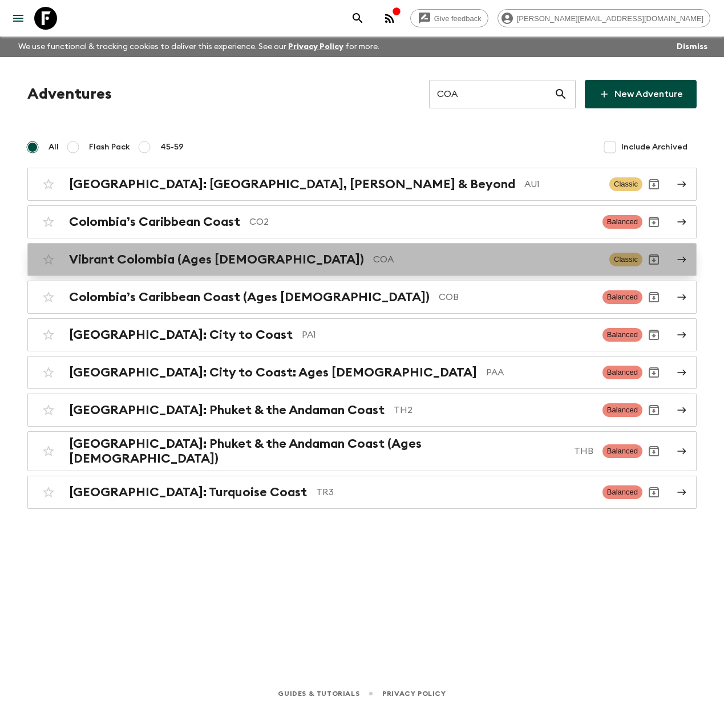
click at [373, 255] on p "COA" at bounding box center [486, 260] width 227 height 14
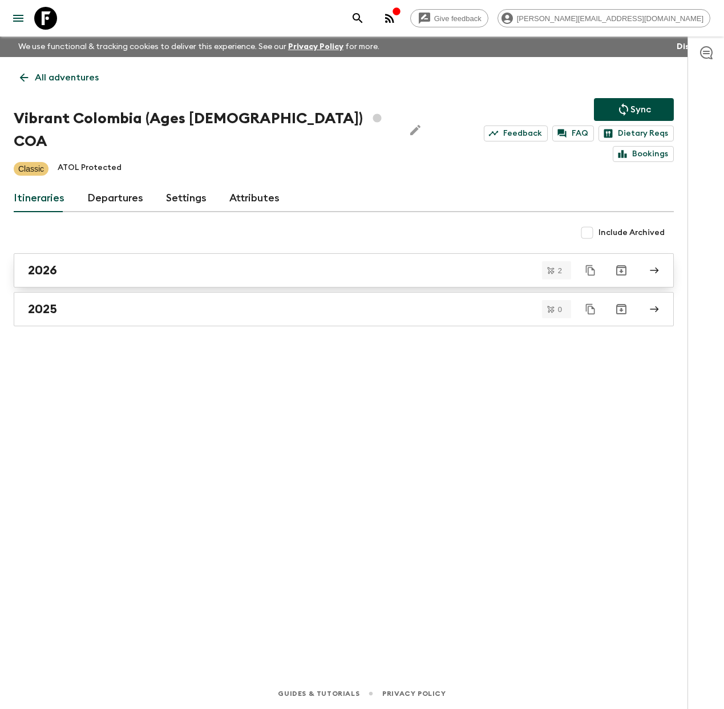
click at [193, 263] on div "2026" at bounding box center [333, 270] width 610 height 15
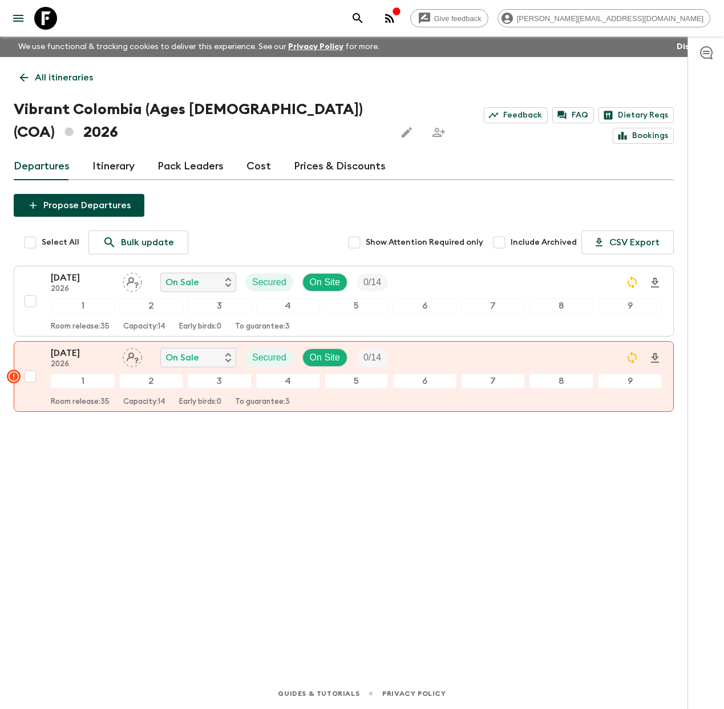
click at [258, 153] on link "Cost" at bounding box center [258, 166] width 25 height 27
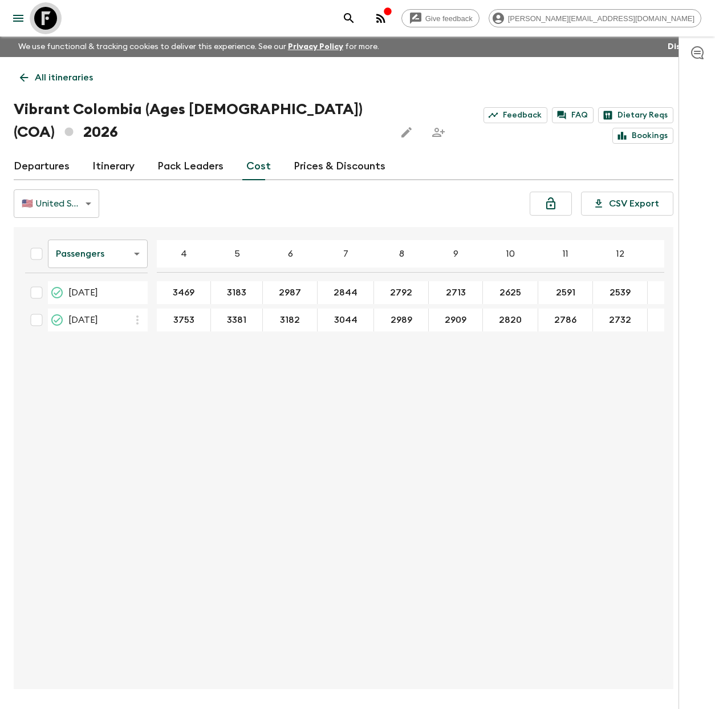
click at [46, 22] on icon at bounding box center [45, 18] width 23 height 23
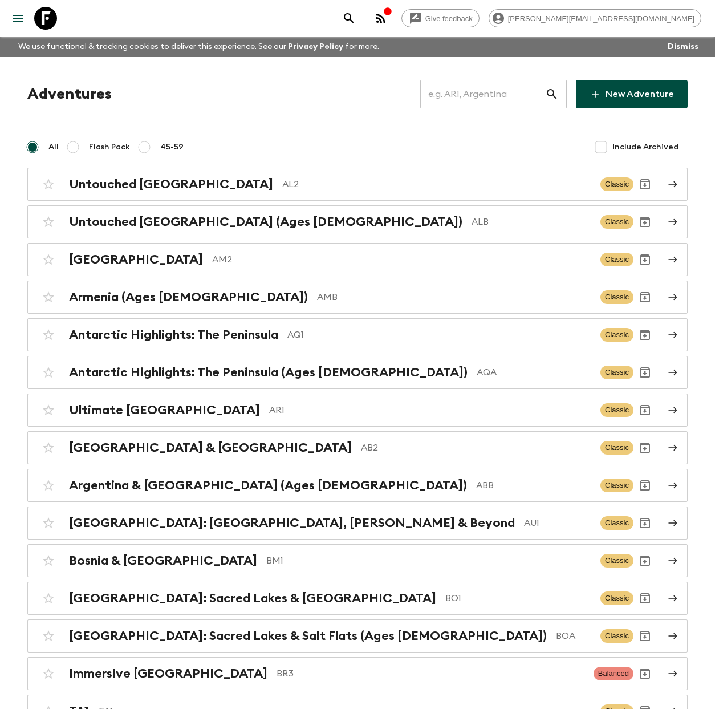
click at [503, 103] on input "text" at bounding box center [482, 94] width 125 height 32
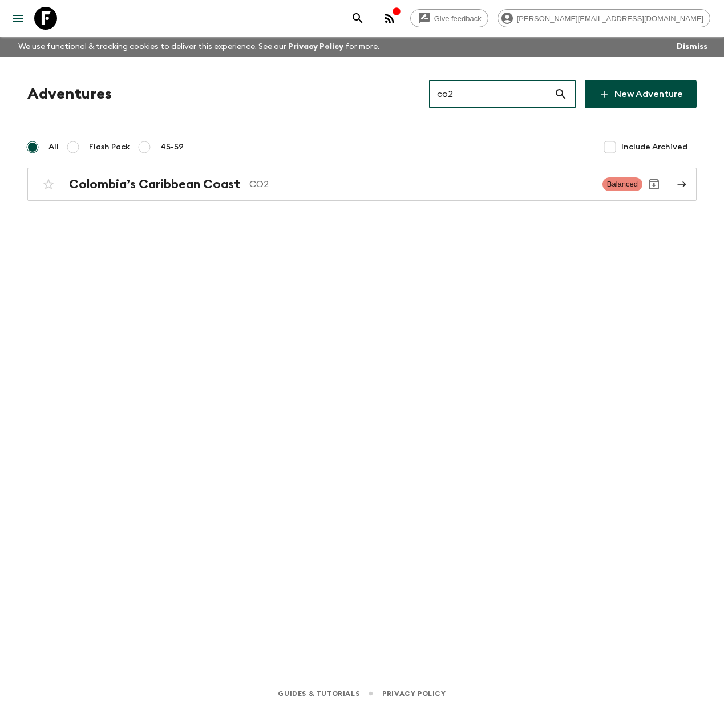
type input "co2"
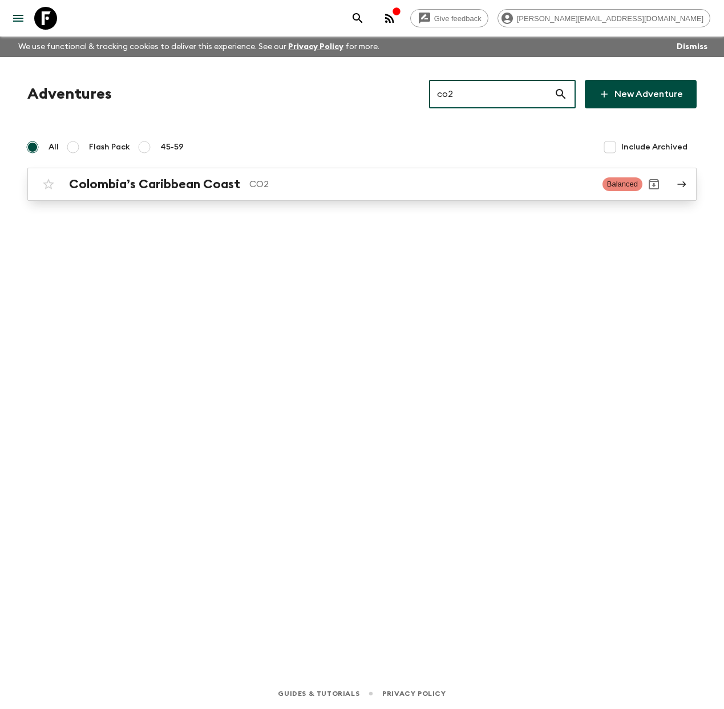
click at [253, 187] on p "CO2" at bounding box center [421, 184] width 344 height 14
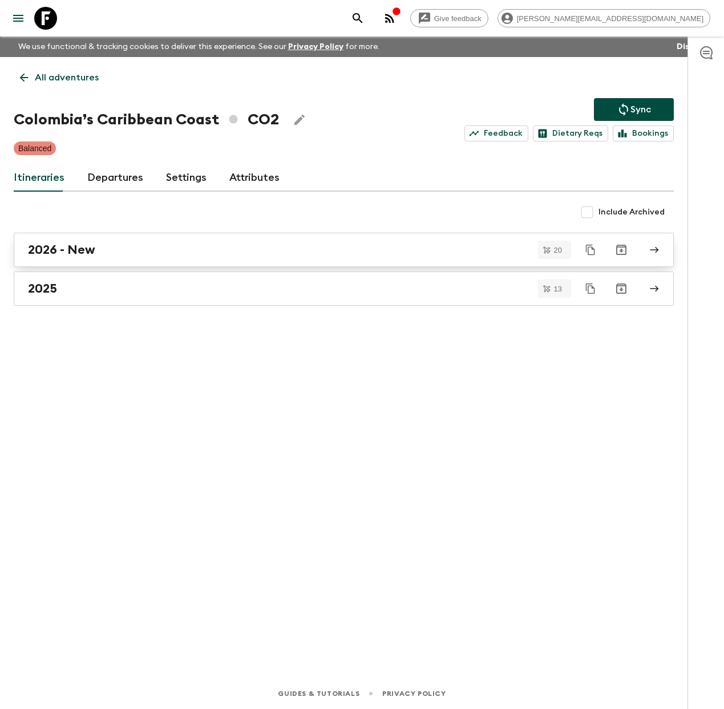
click at [208, 249] on div "2026 - New" at bounding box center [333, 249] width 610 height 15
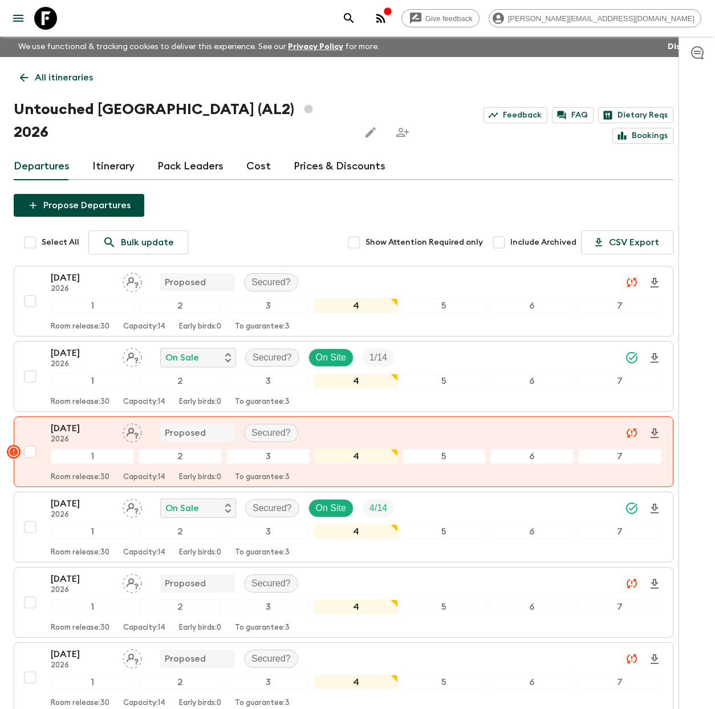
scroll to position [87, 0]
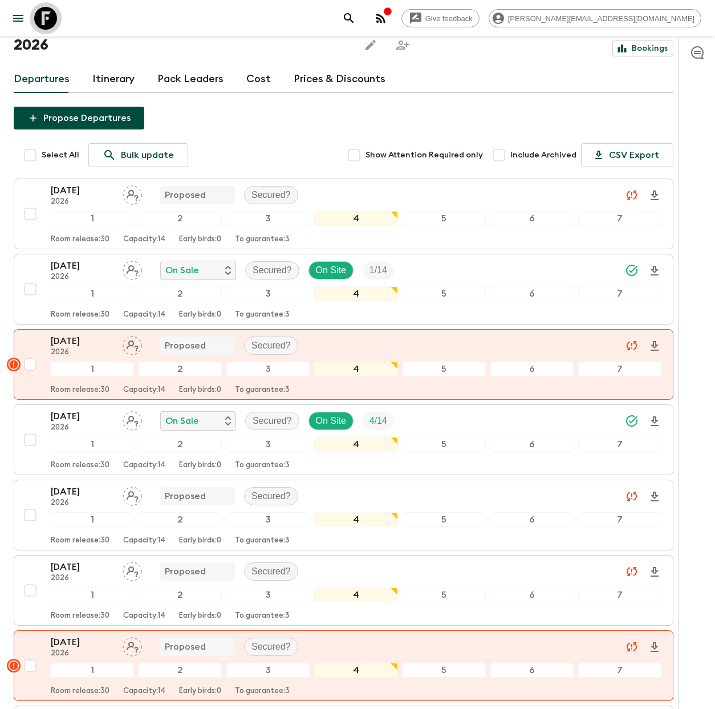
click at [43, 17] on icon at bounding box center [45, 18] width 23 height 23
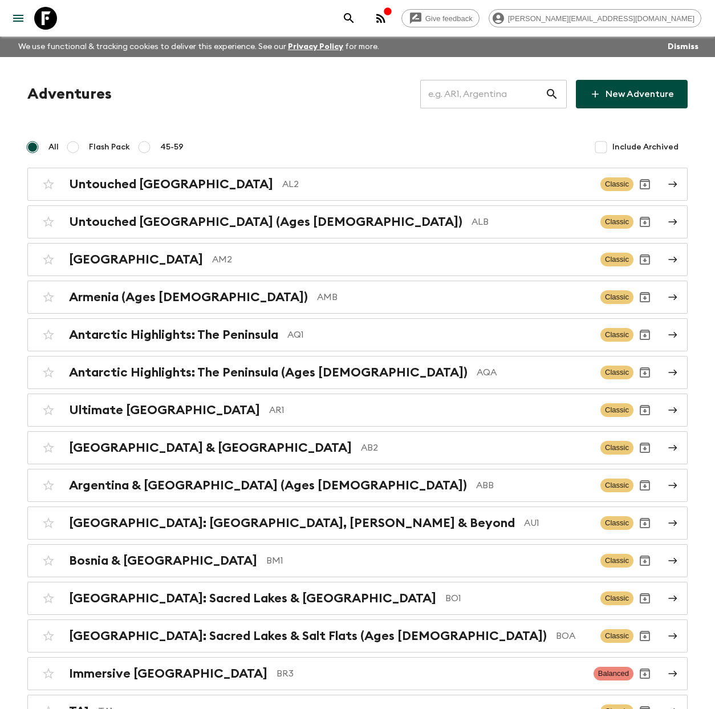
click at [490, 96] on input "text" at bounding box center [482, 94] width 125 height 32
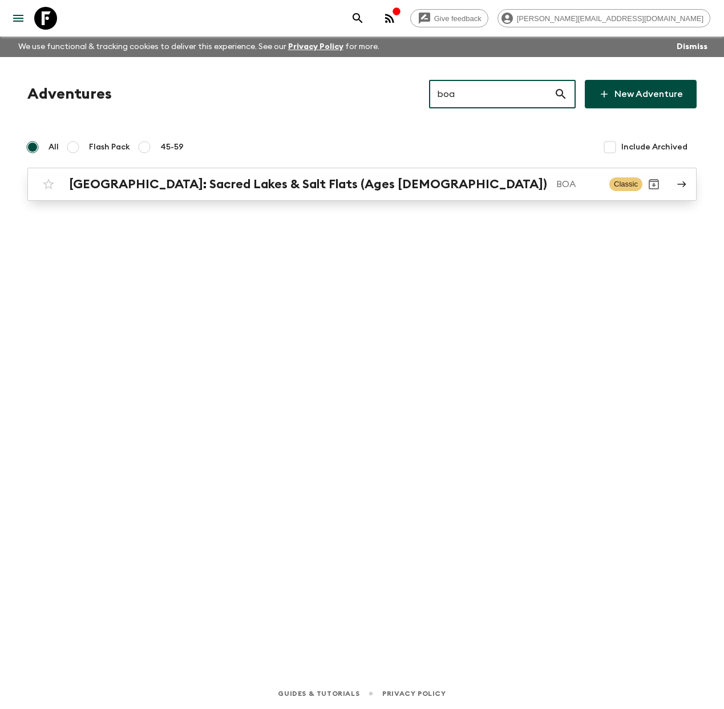
type input "boa"
click at [306, 181] on h2 "[GEOGRAPHIC_DATA]: Sacred Lakes & Salt Flats (Ages [DEMOGRAPHIC_DATA])" at bounding box center [308, 184] width 478 height 15
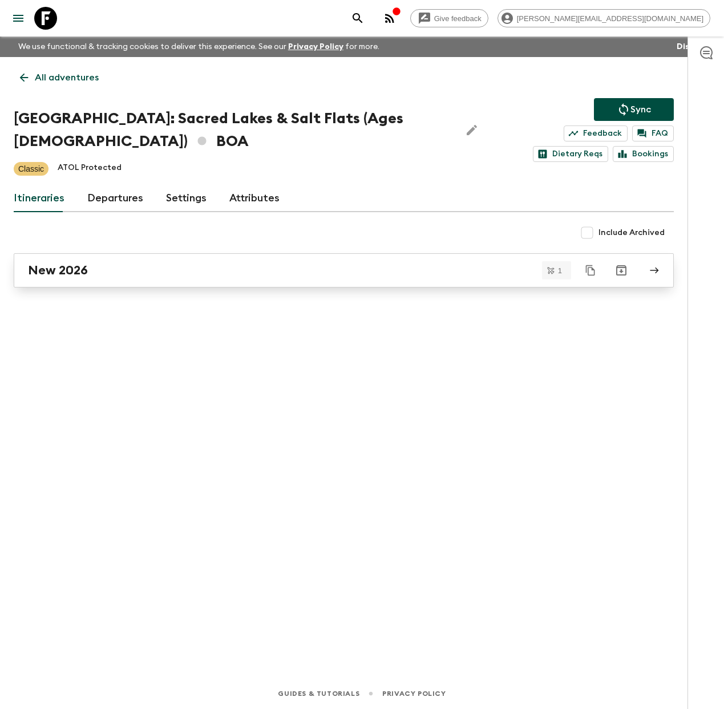
click at [93, 263] on div "New 2026" at bounding box center [333, 270] width 610 height 15
